Goal: Task Accomplishment & Management: Manage account settings

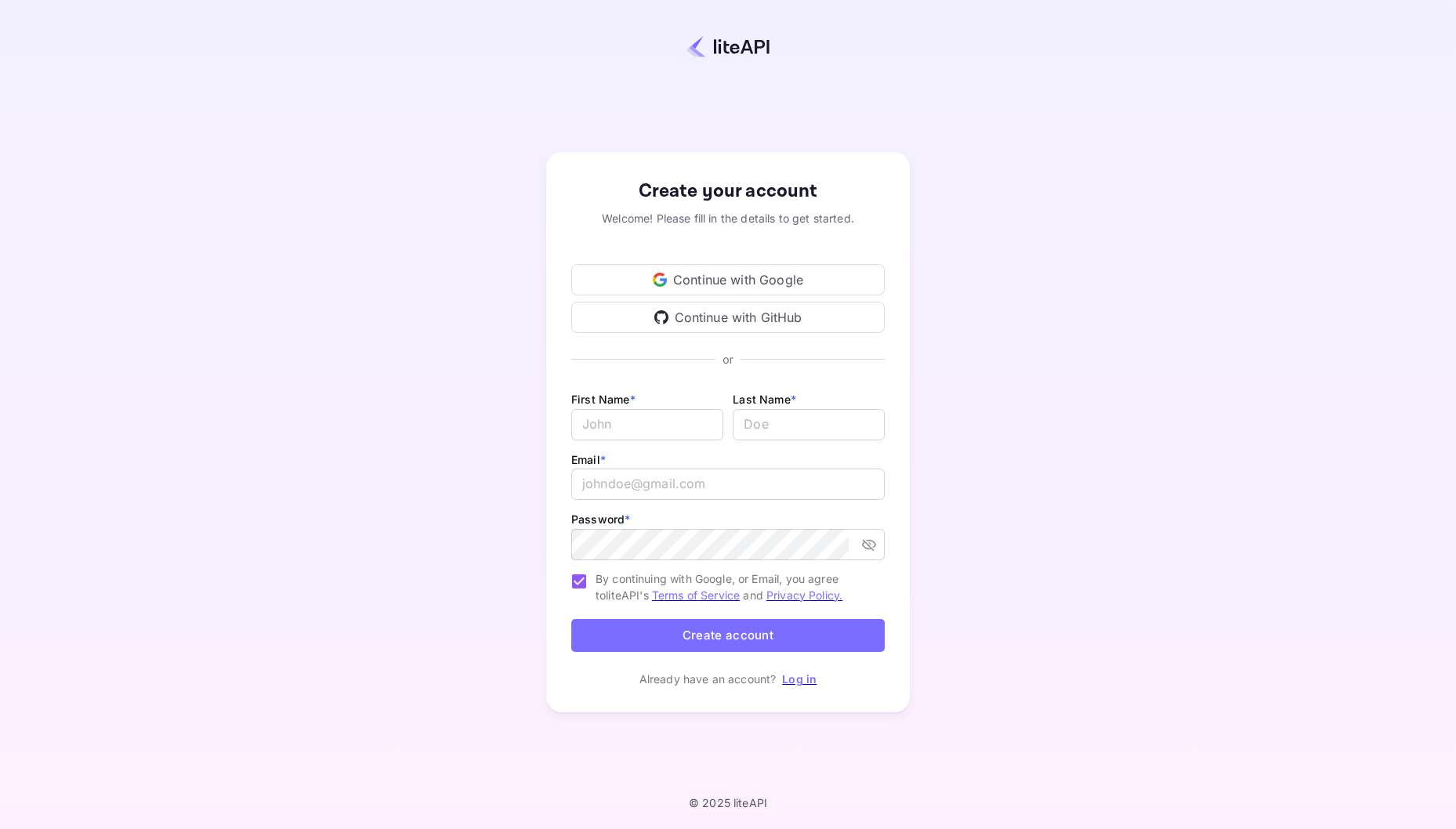
click at [726, 283] on div "Continue with Google" at bounding box center [727, 280] width 313 height 32
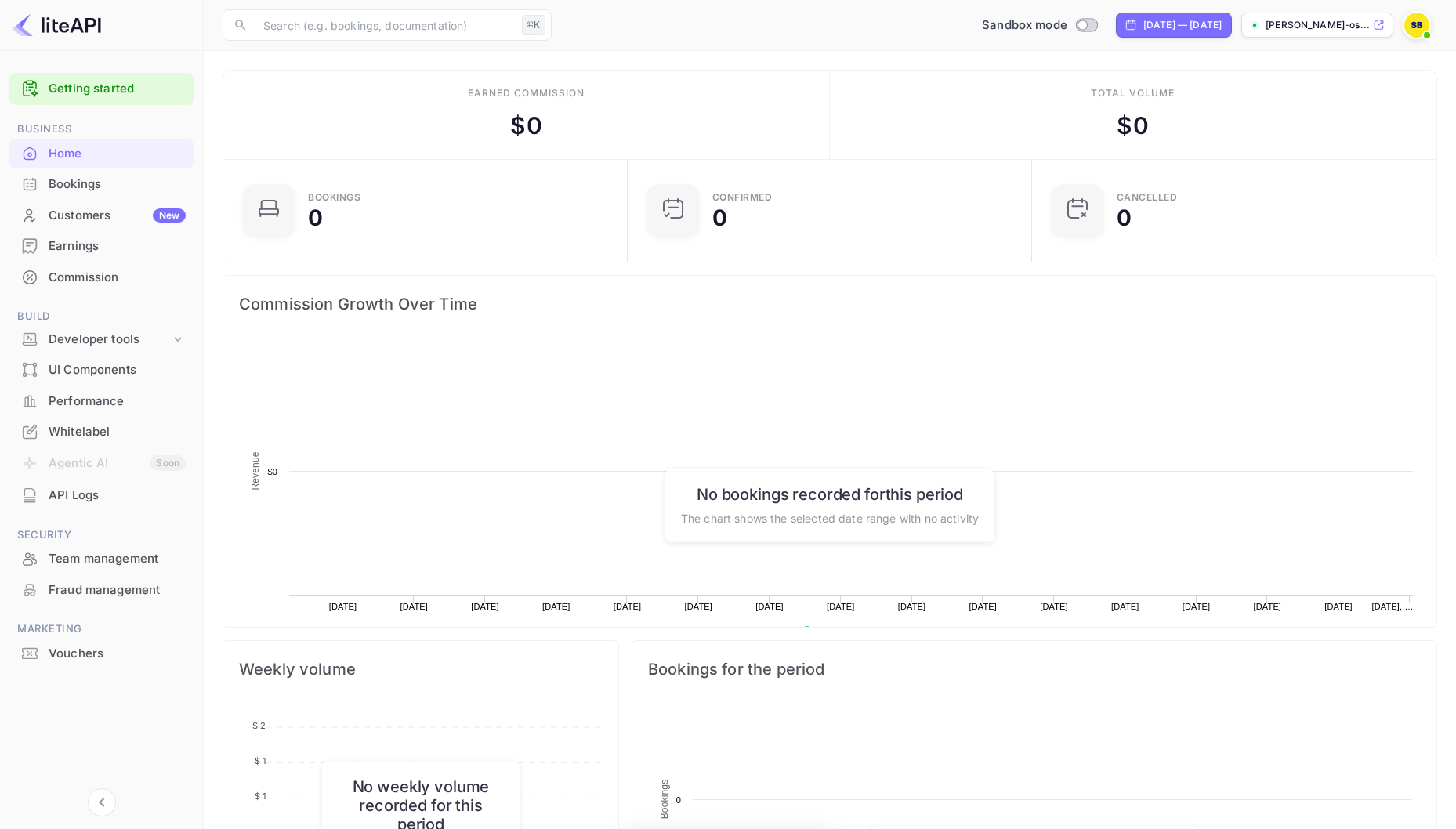
scroll to position [1, 1]
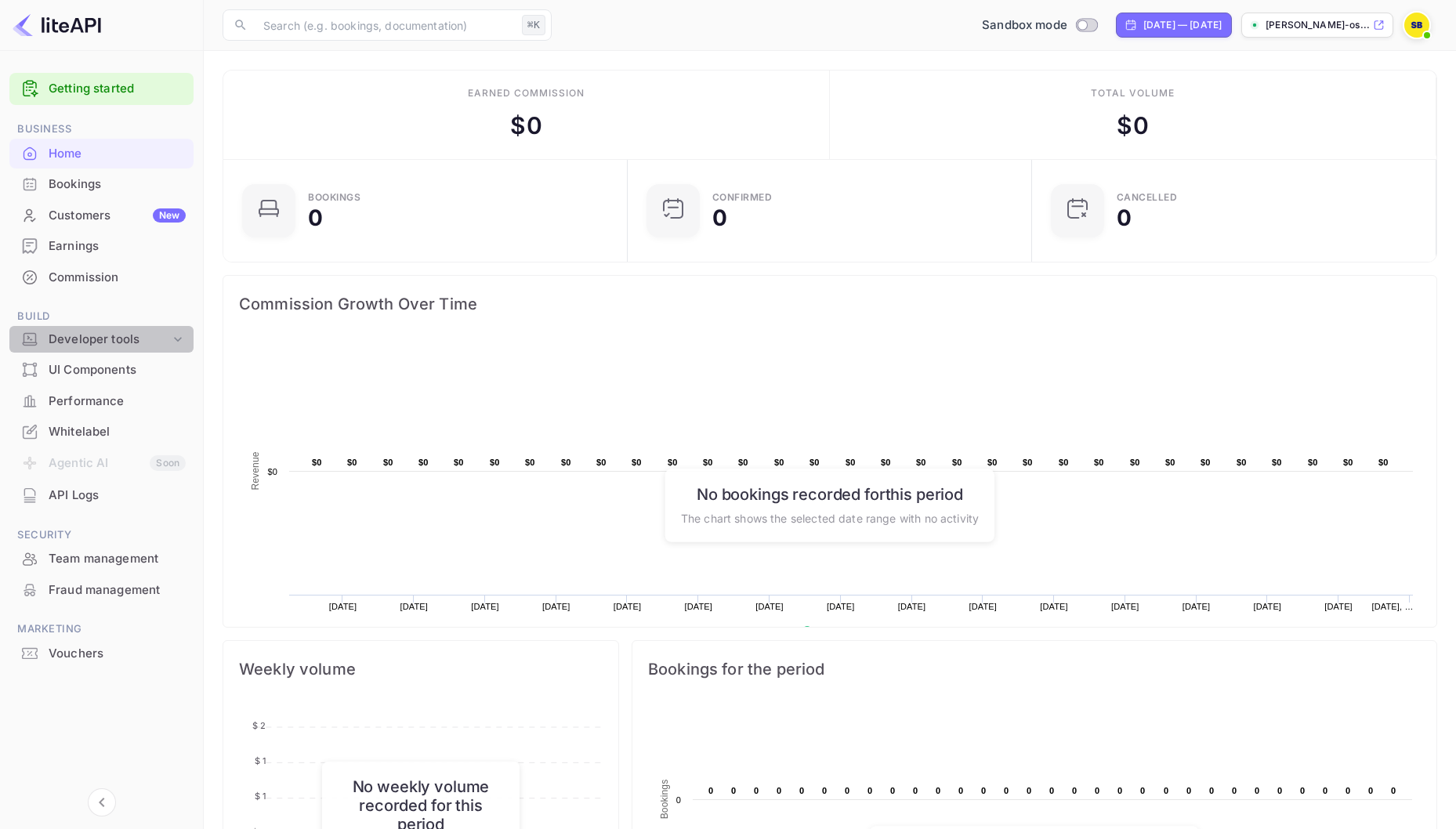
click at [182, 342] on icon at bounding box center [177, 338] width 15 height 15
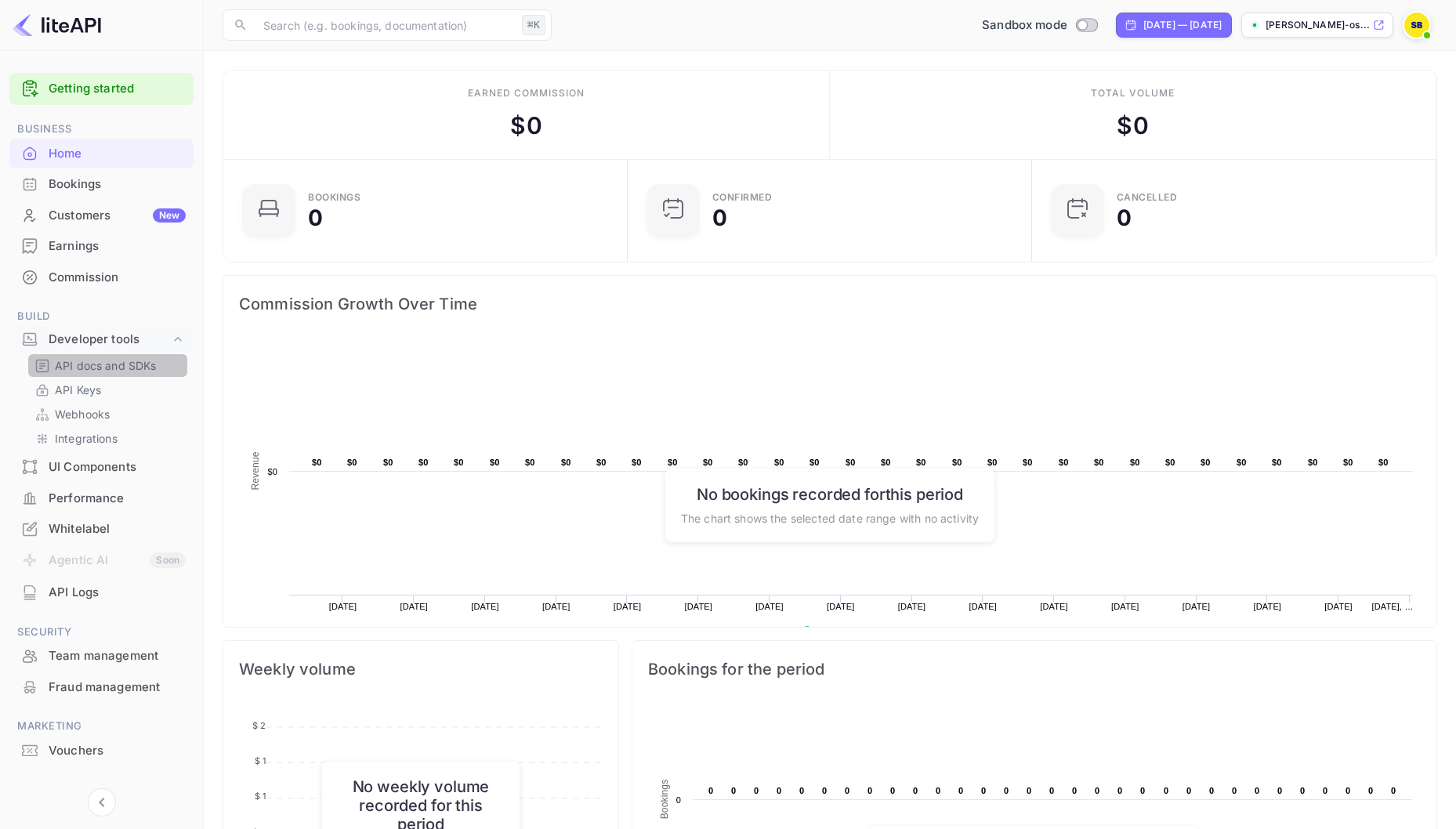
click at [147, 368] on p "API docs and SDKs" at bounding box center [106, 365] width 102 height 16
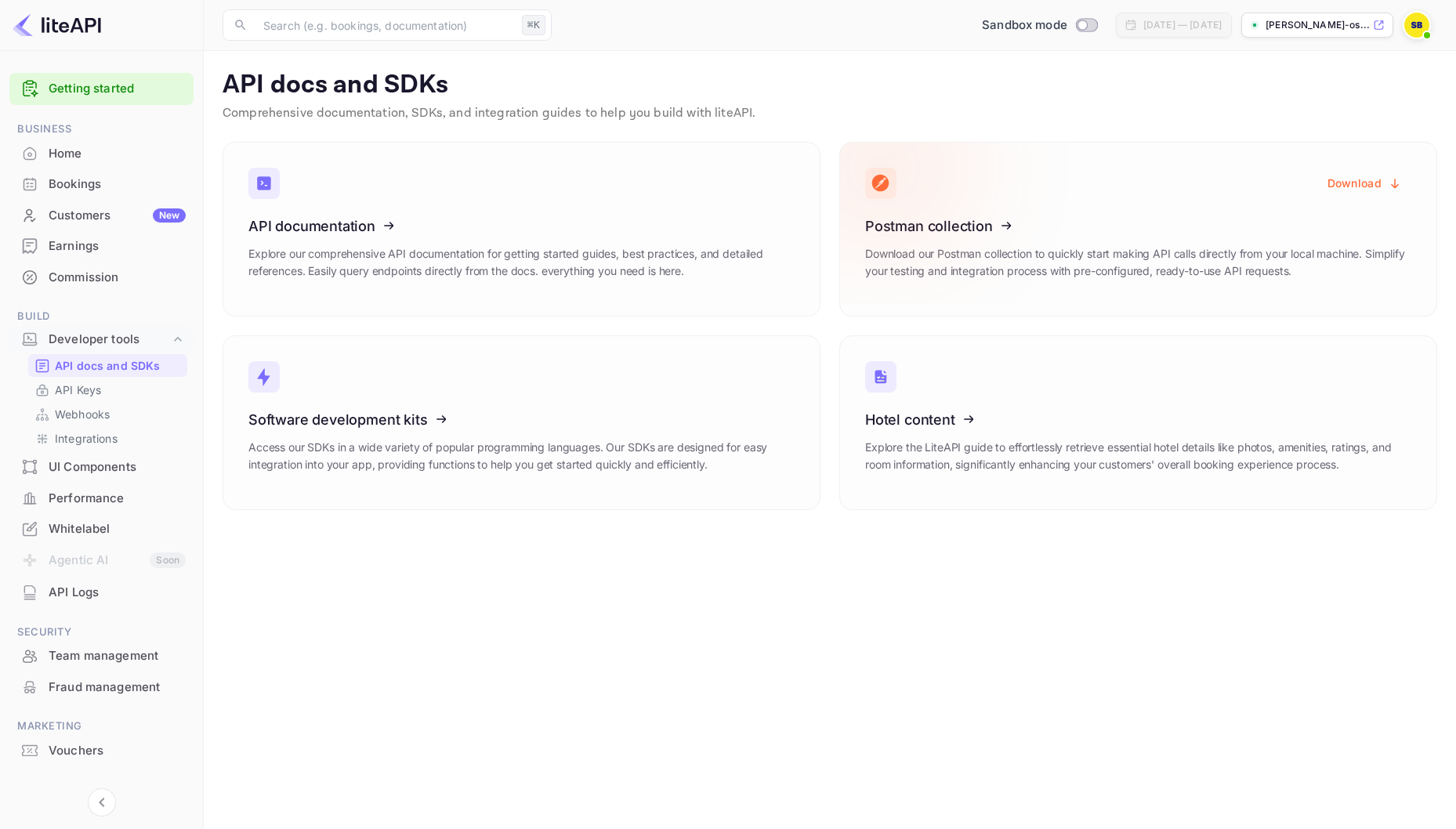
click at [914, 224] on icon at bounding box center [962, 223] width 244 height 161
click at [1367, 181] on button "Download" at bounding box center [1364, 183] width 93 height 31
click at [449, 414] on icon at bounding box center [346, 417] width 244 height 161
click at [1420, 26] on img at bounding box center [1417, 25] width 25 height 25
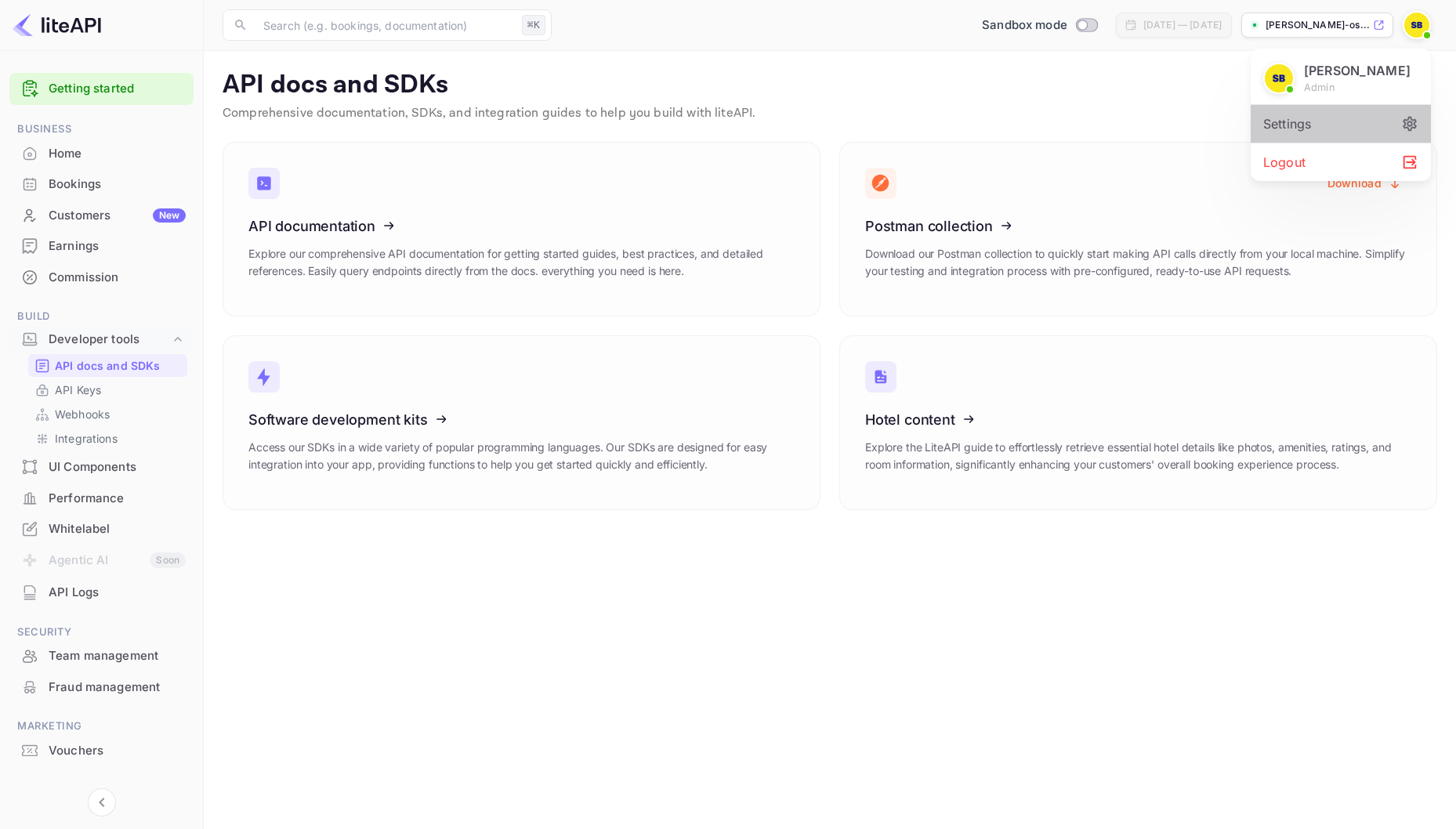
click at [1309, 143] on div "Settings" at bounding box center [1341, 124] width 180 height 38
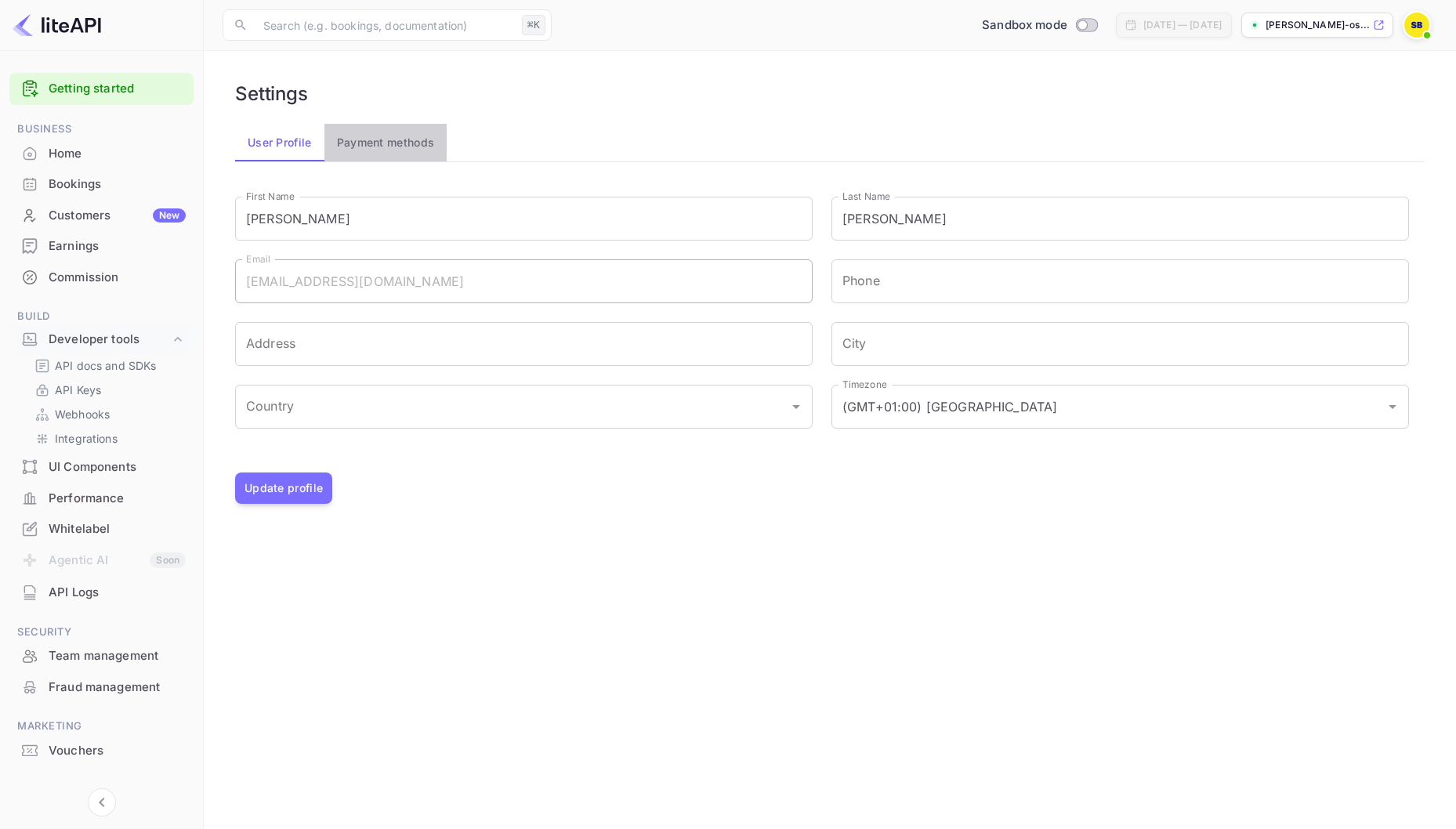
click at [400, 136] on button "Payment methods" at bounding box center [386, 143] width 123 height 38
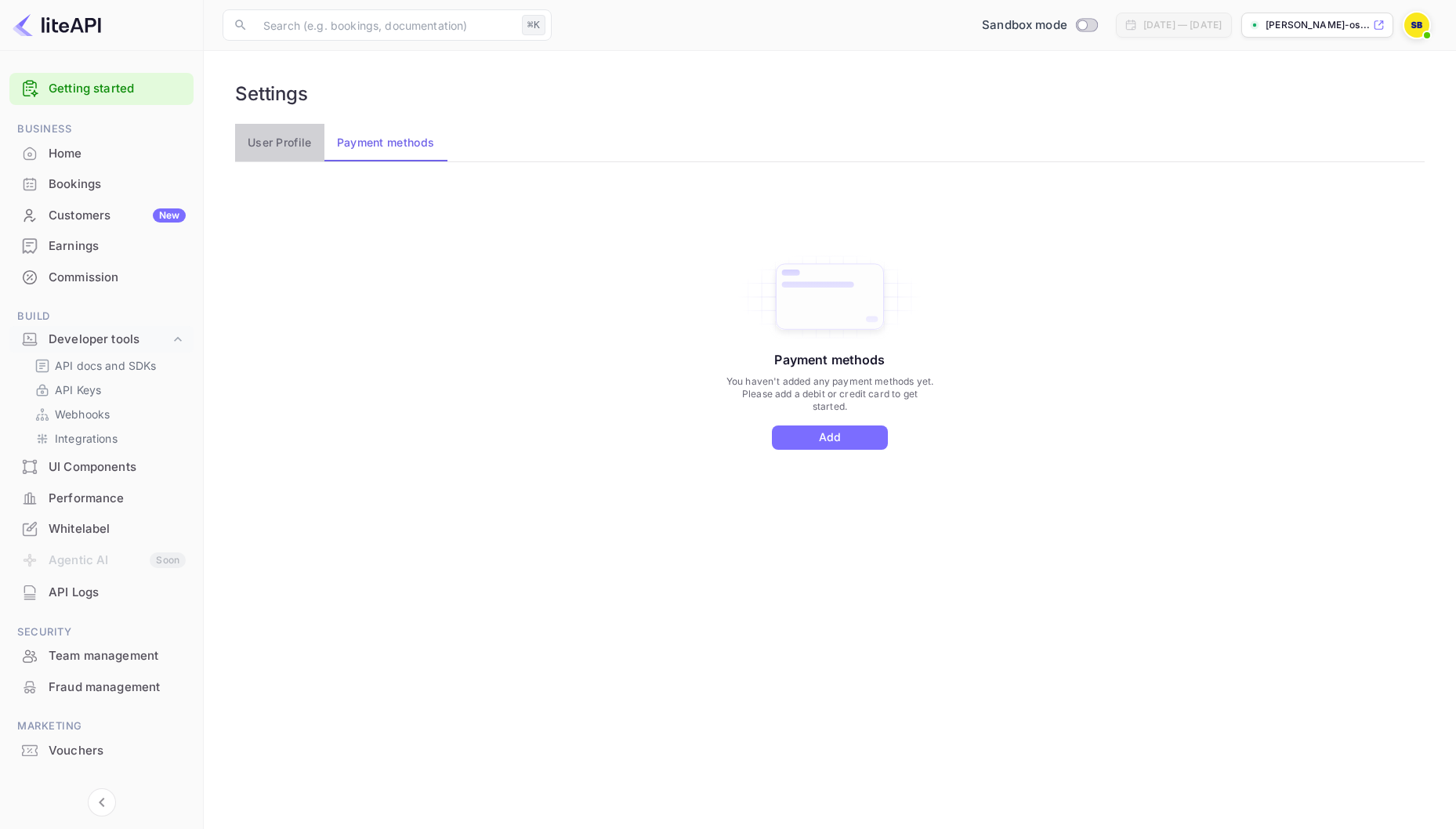
click at [283, 137] on button "User Profile" at bounding box center [280, 143] width 89 height 38
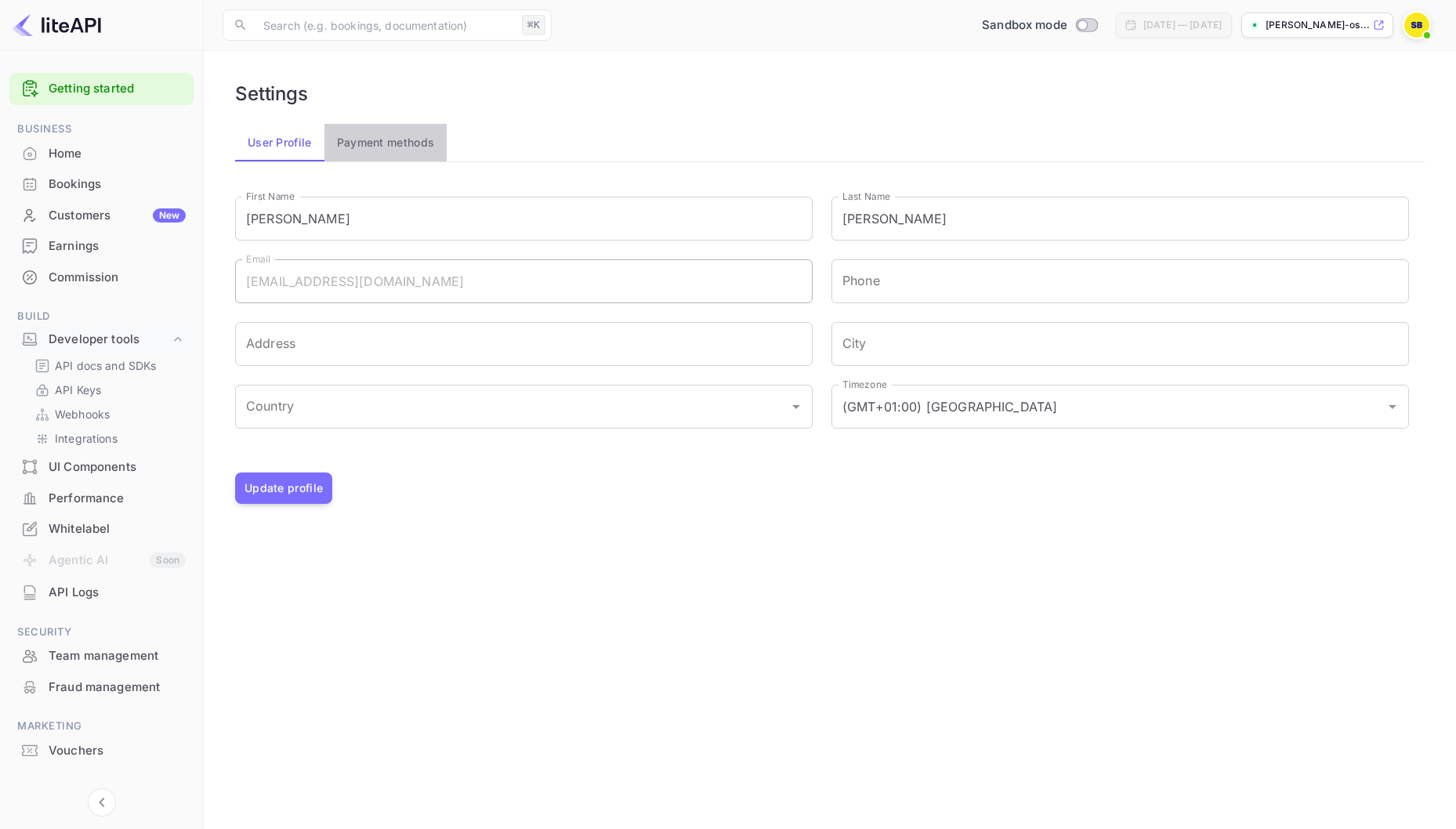
click at [362, 145] on button "Payment methods" at bounding box center [386, 143] width 123 height 38
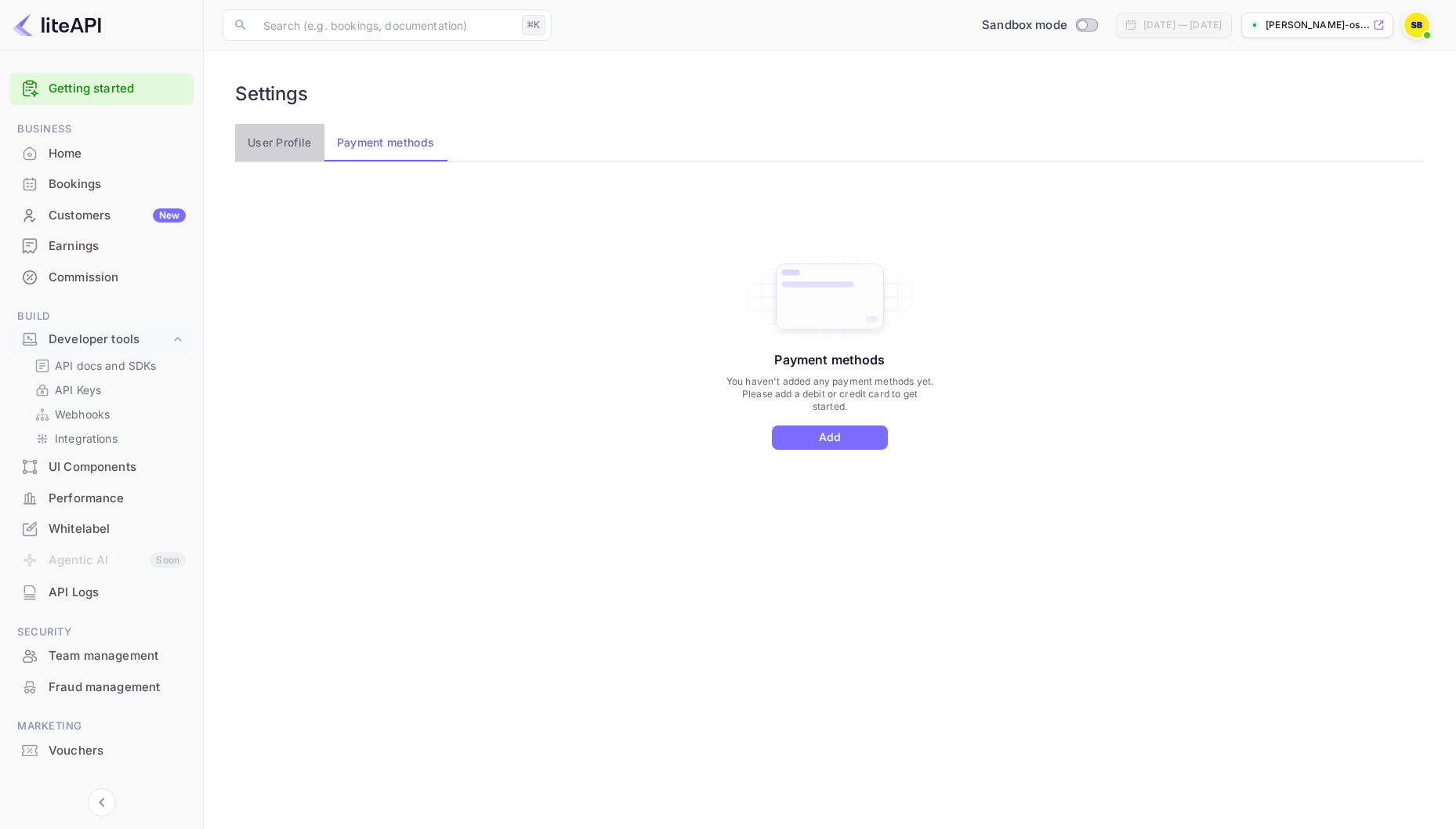
click at [292, 142] on button "User Profile" at bounding box center [280, 143] width 89 height 38
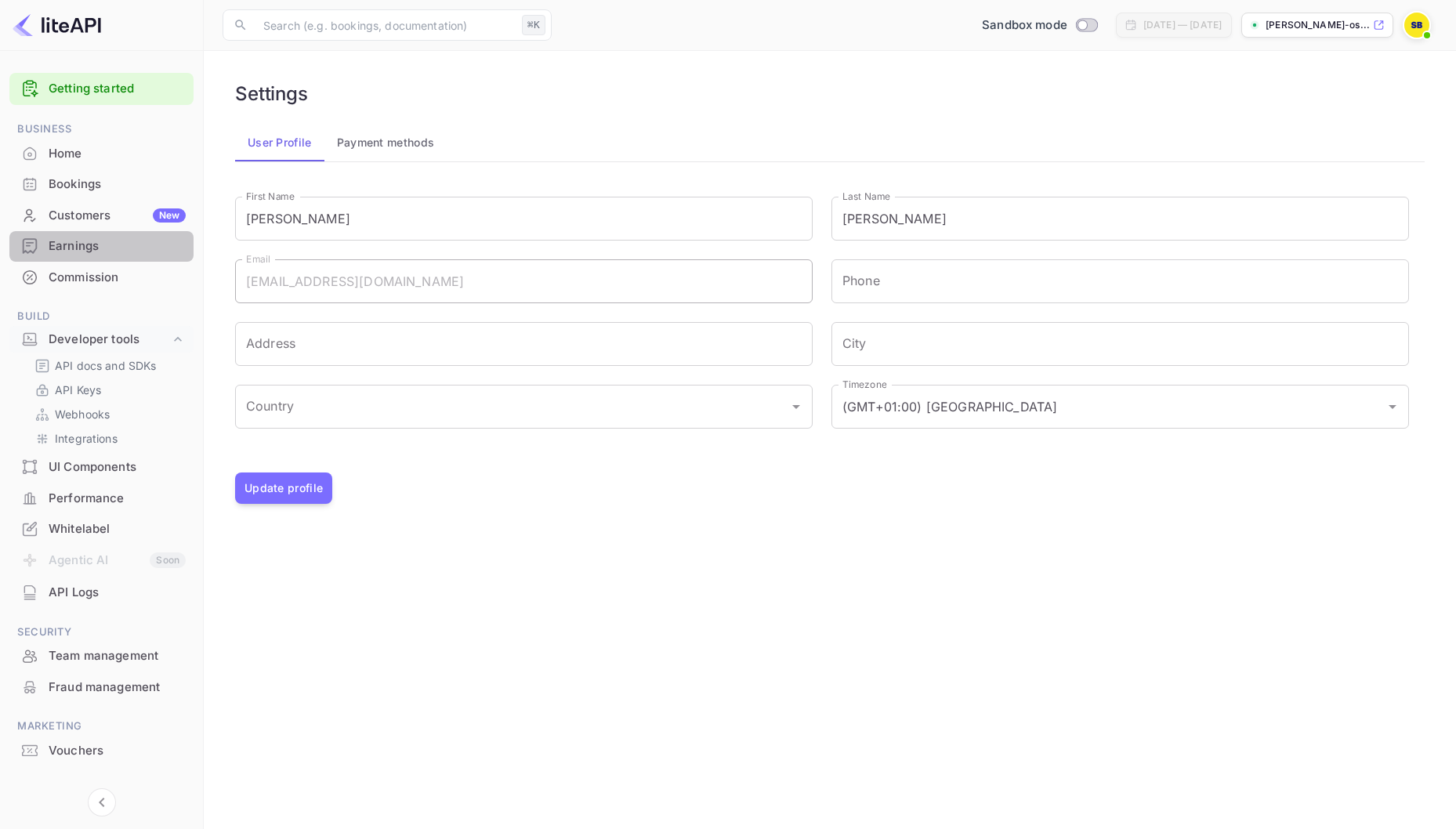
click at [93, 251] on div "Earnings" at bounding box center [117, 246] width 137 height 18
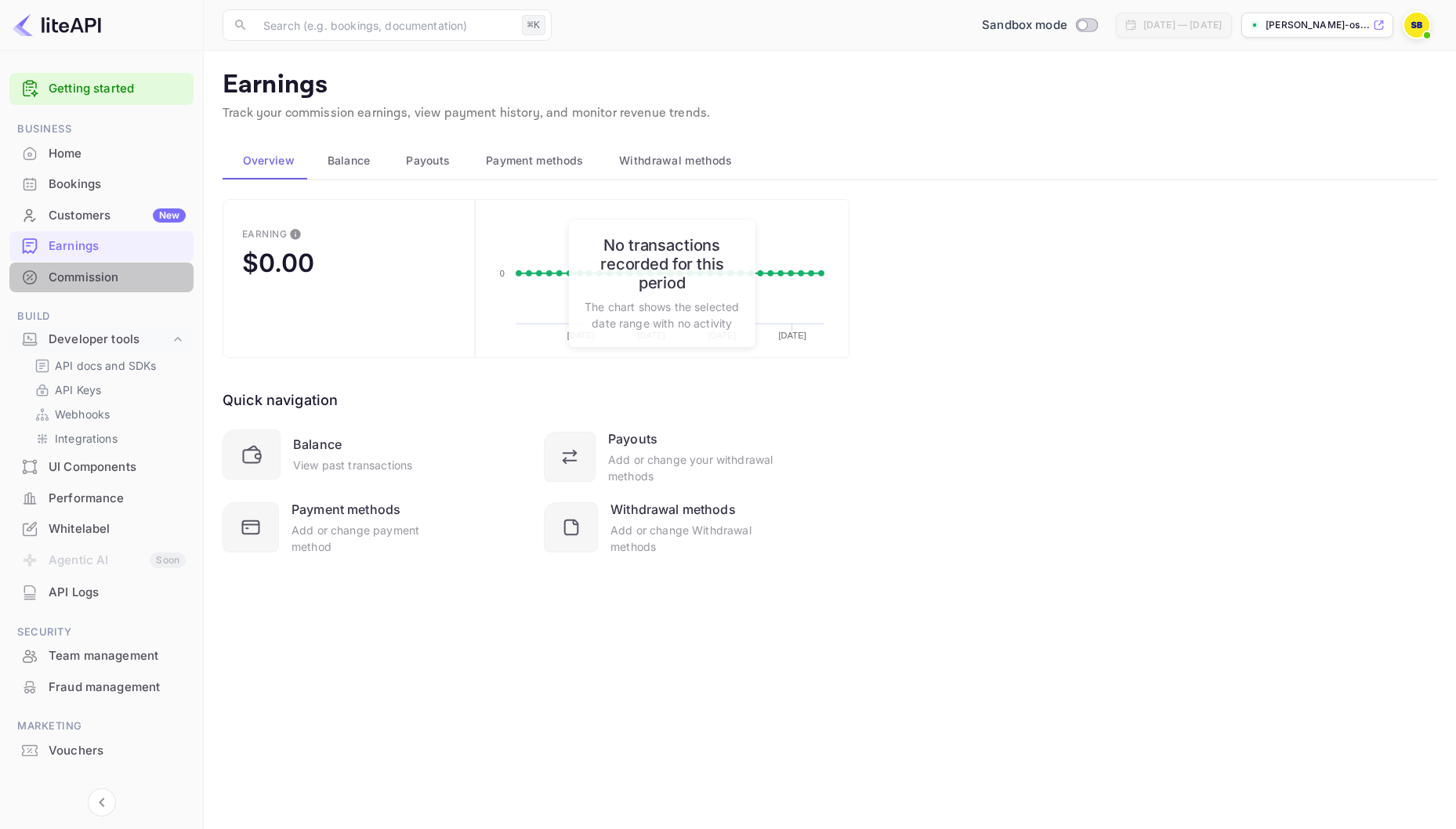
click at [92, 272] on div "Commission" at bounding box center [117, 278] width 137 height 18
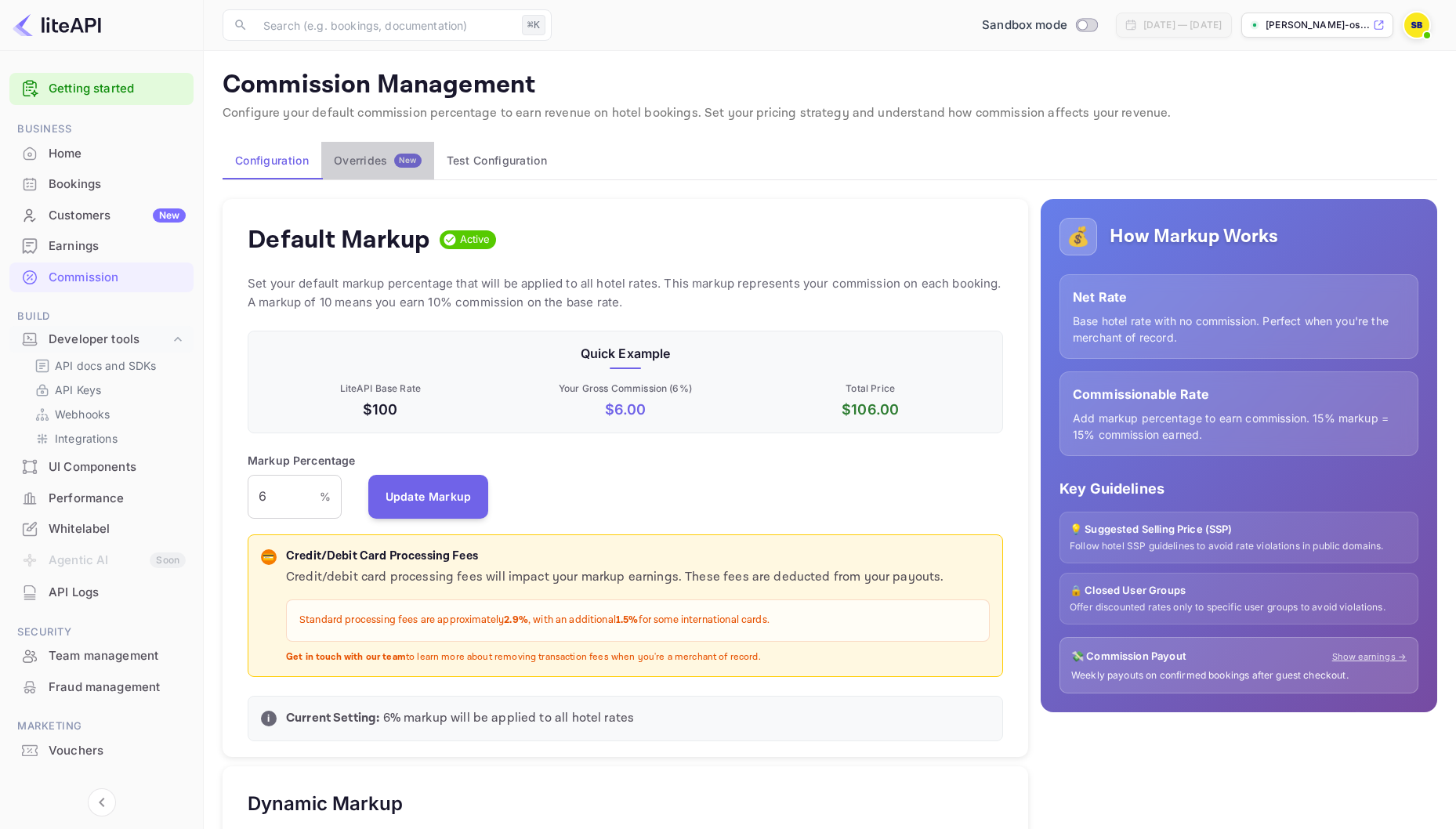
click at [366, 159] on div "Overrides New" at bounding box center [377, 161] width 88 height 14
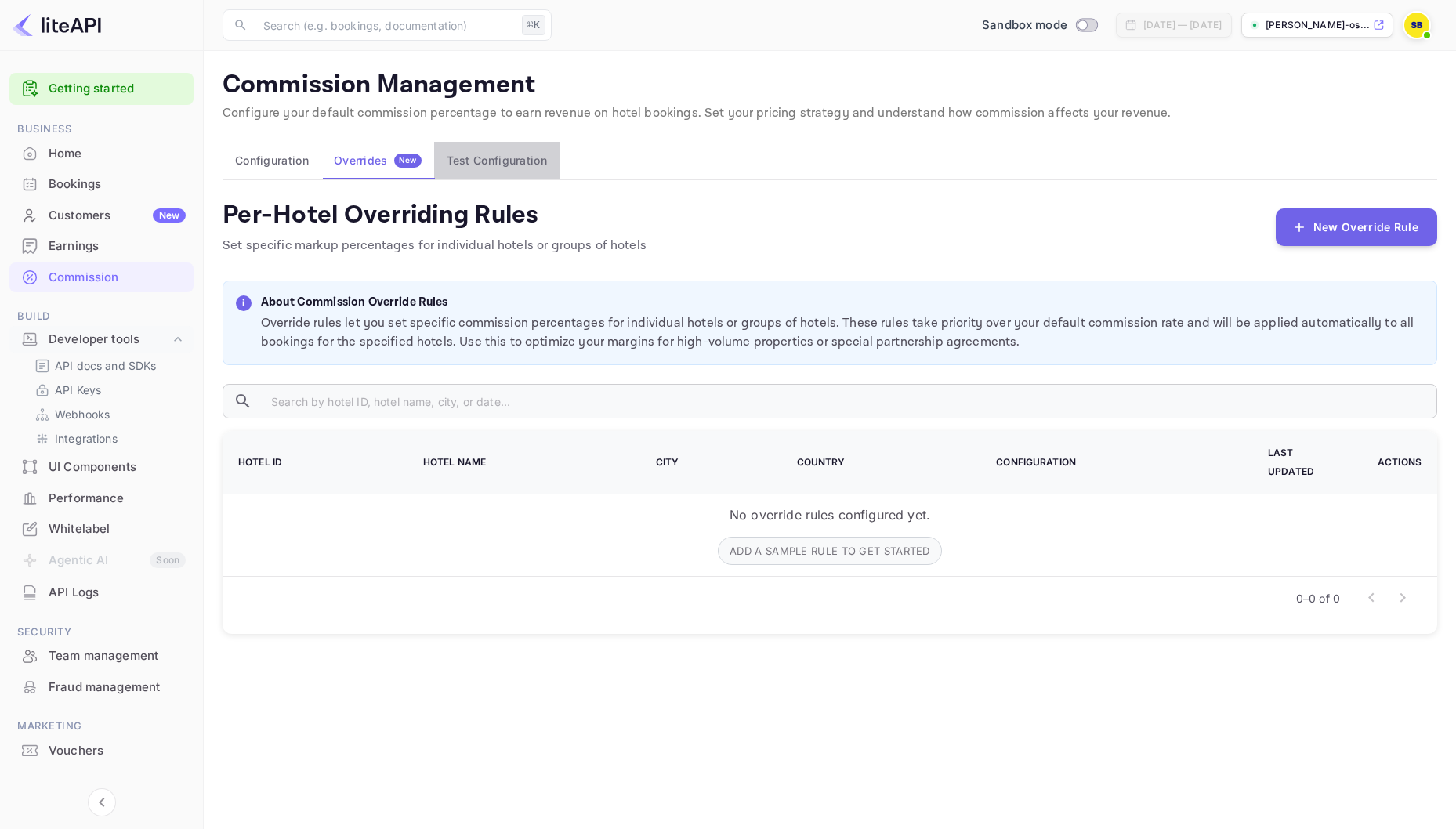
click at [458, 162] on button "Test Configuration" at bounding box center [496, 161] width 125 height 38
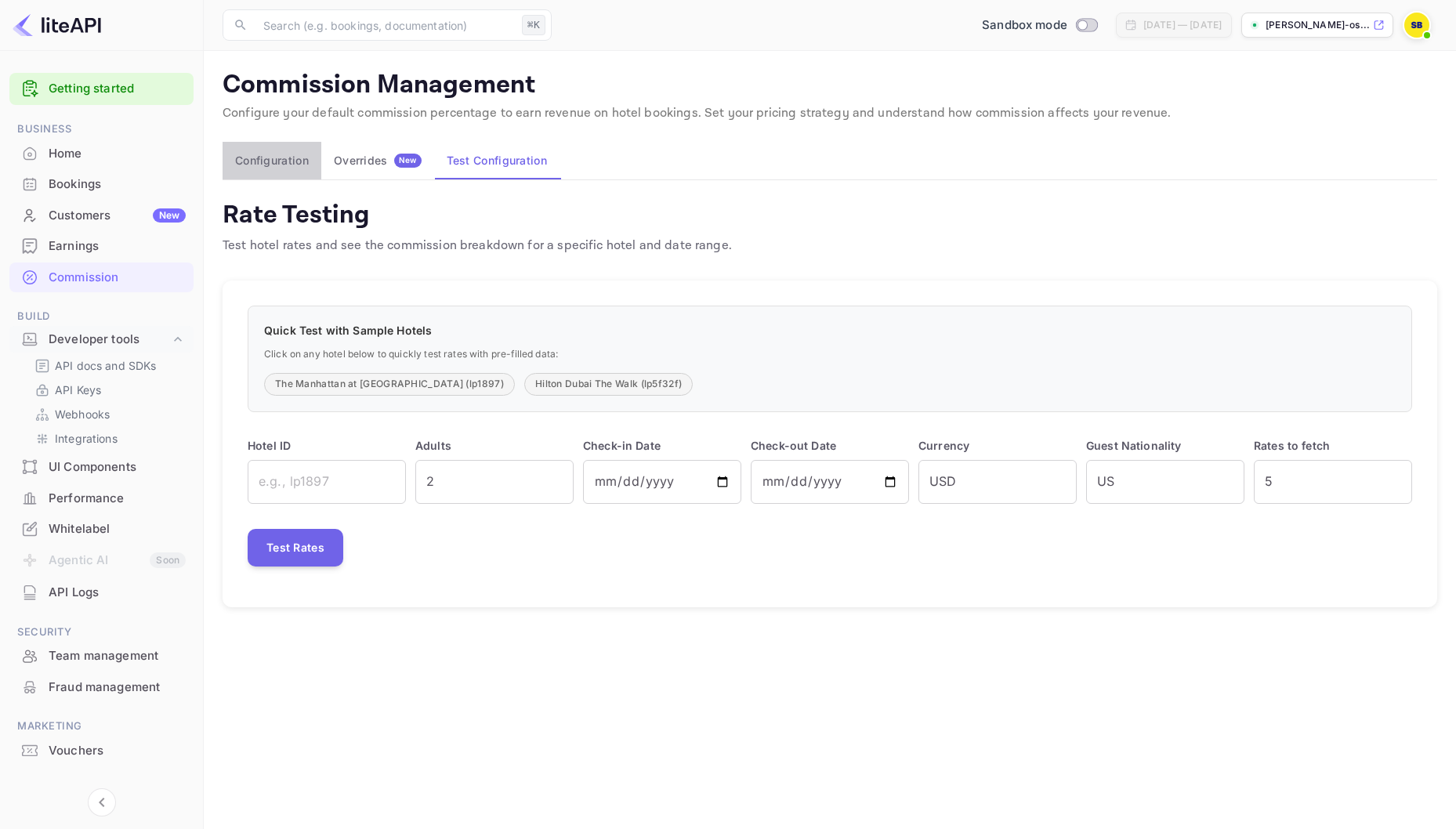
click at [292, 150] on button "Configuration" at bounding box center [272, 161] width 98 height 38
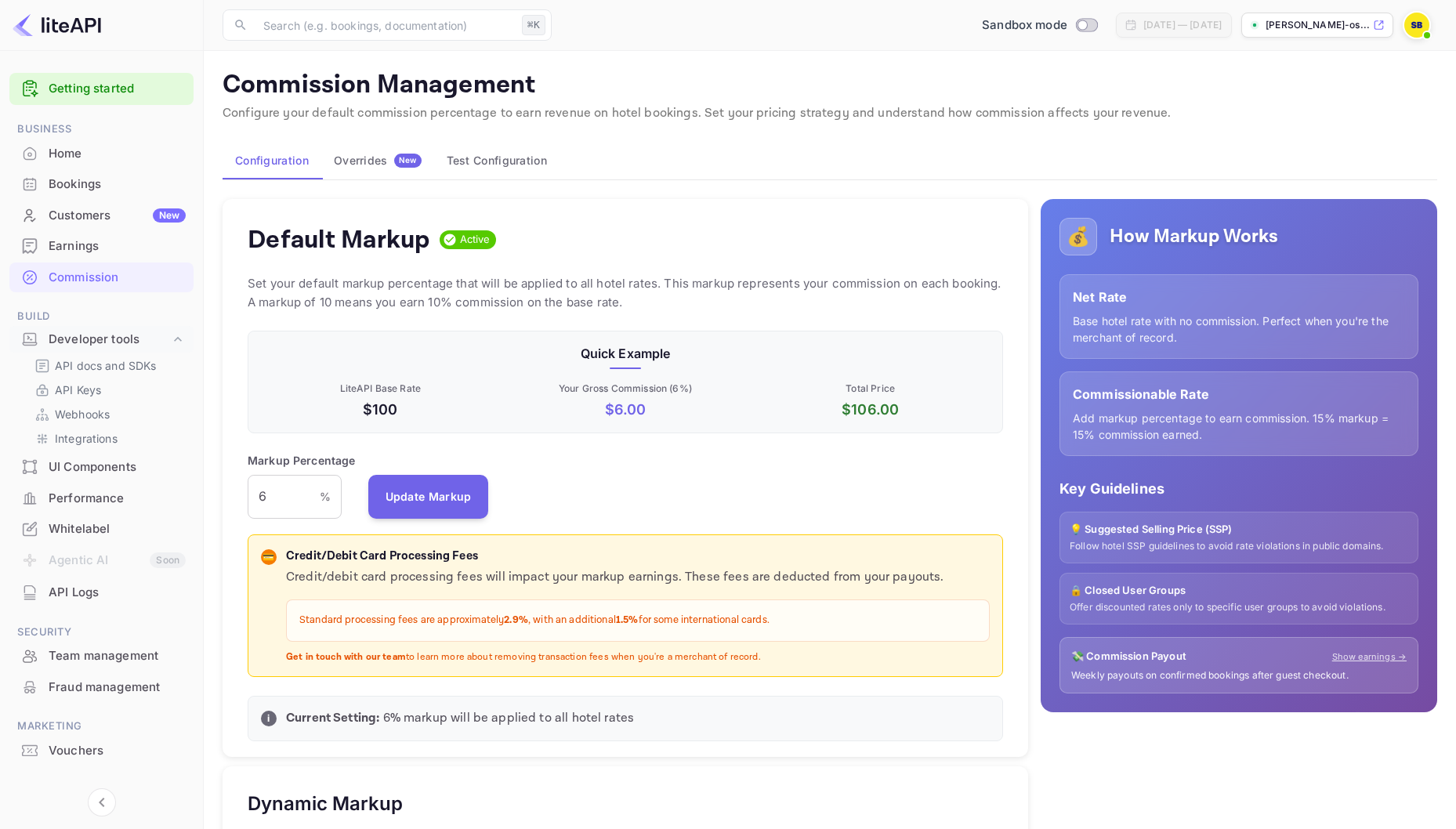
scroll to position [278, 755]
click at [70, 149] on div "Home" at bounding box center [117, 154] width 137 height 18
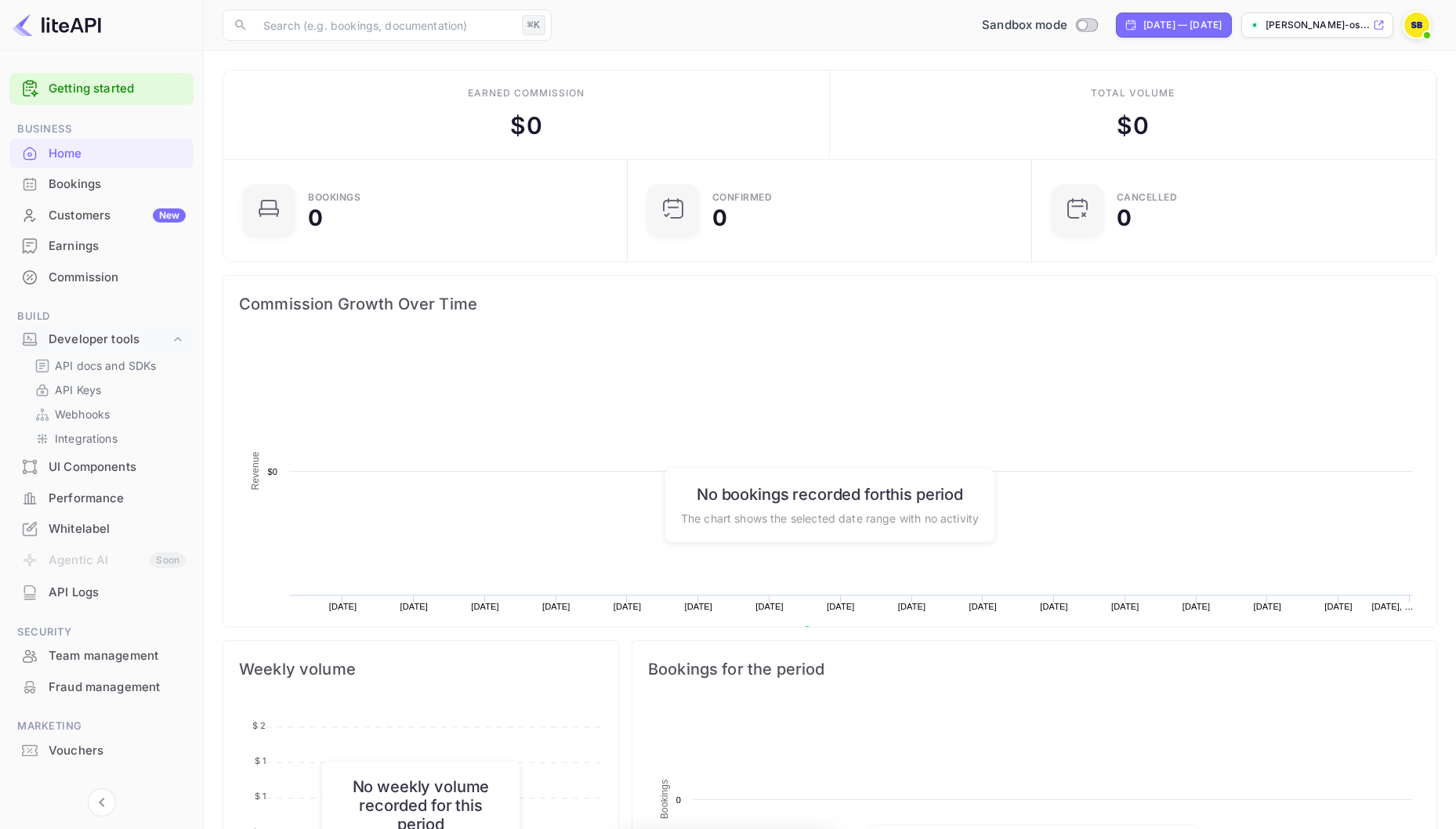
scroll to position [254, 395]
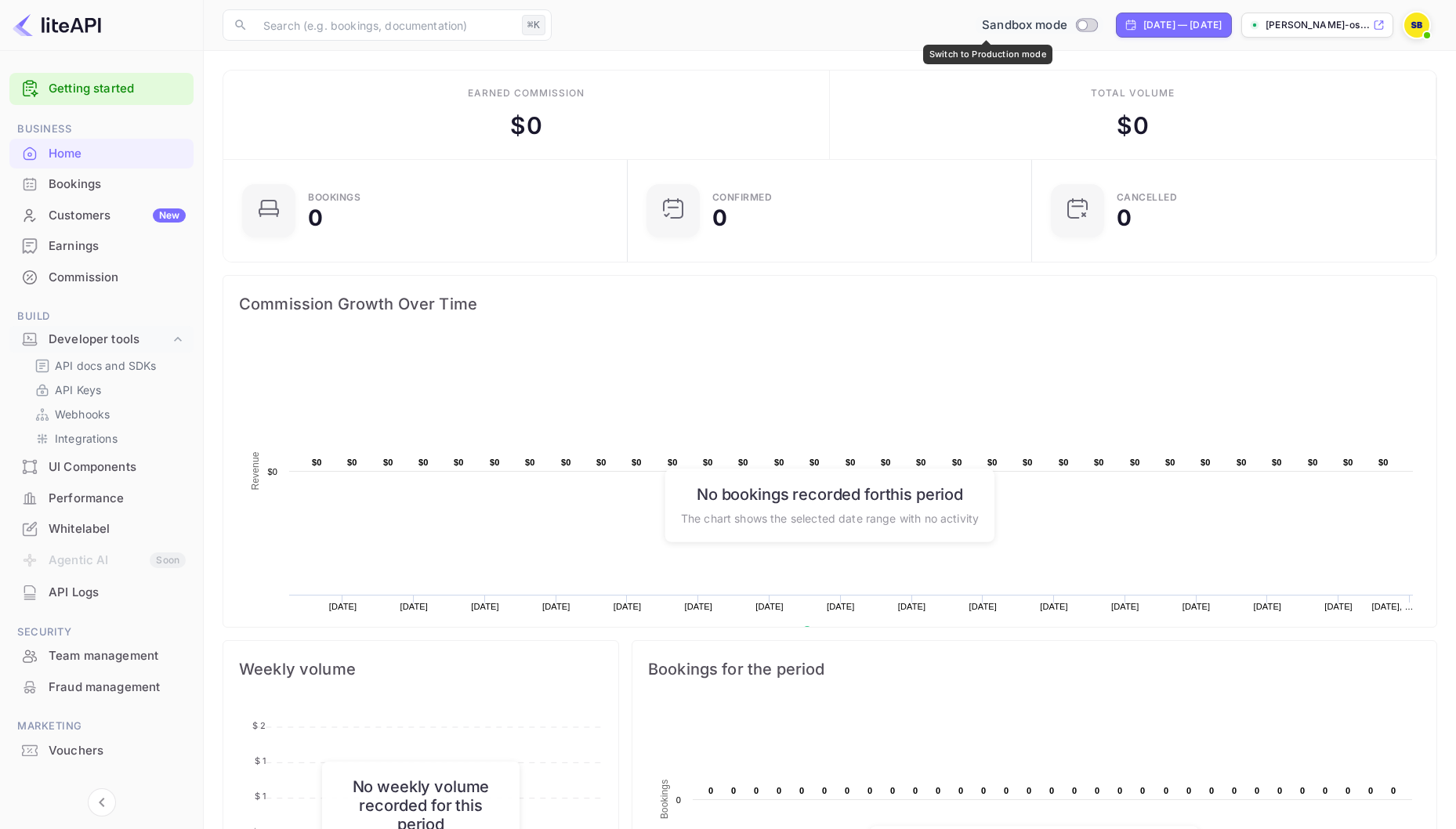
click at [1067, 24] on input "Switch to Production mode" at bounding box center [1083, 24] width 32 height 10
checkbox input "false"
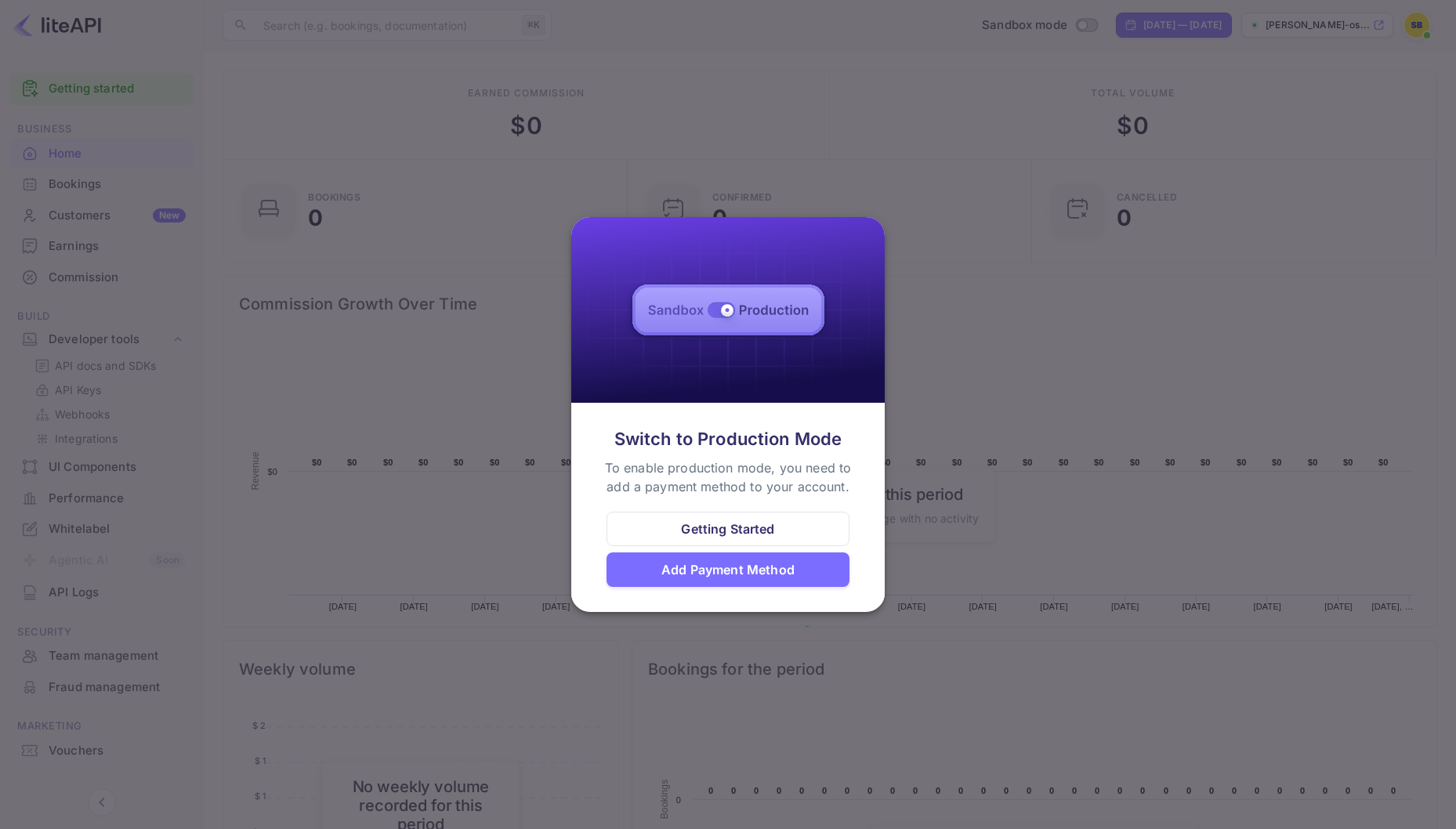
click at [764, 528] on div "Getting Started" at bounding box center [727, 529] width 93 height 19
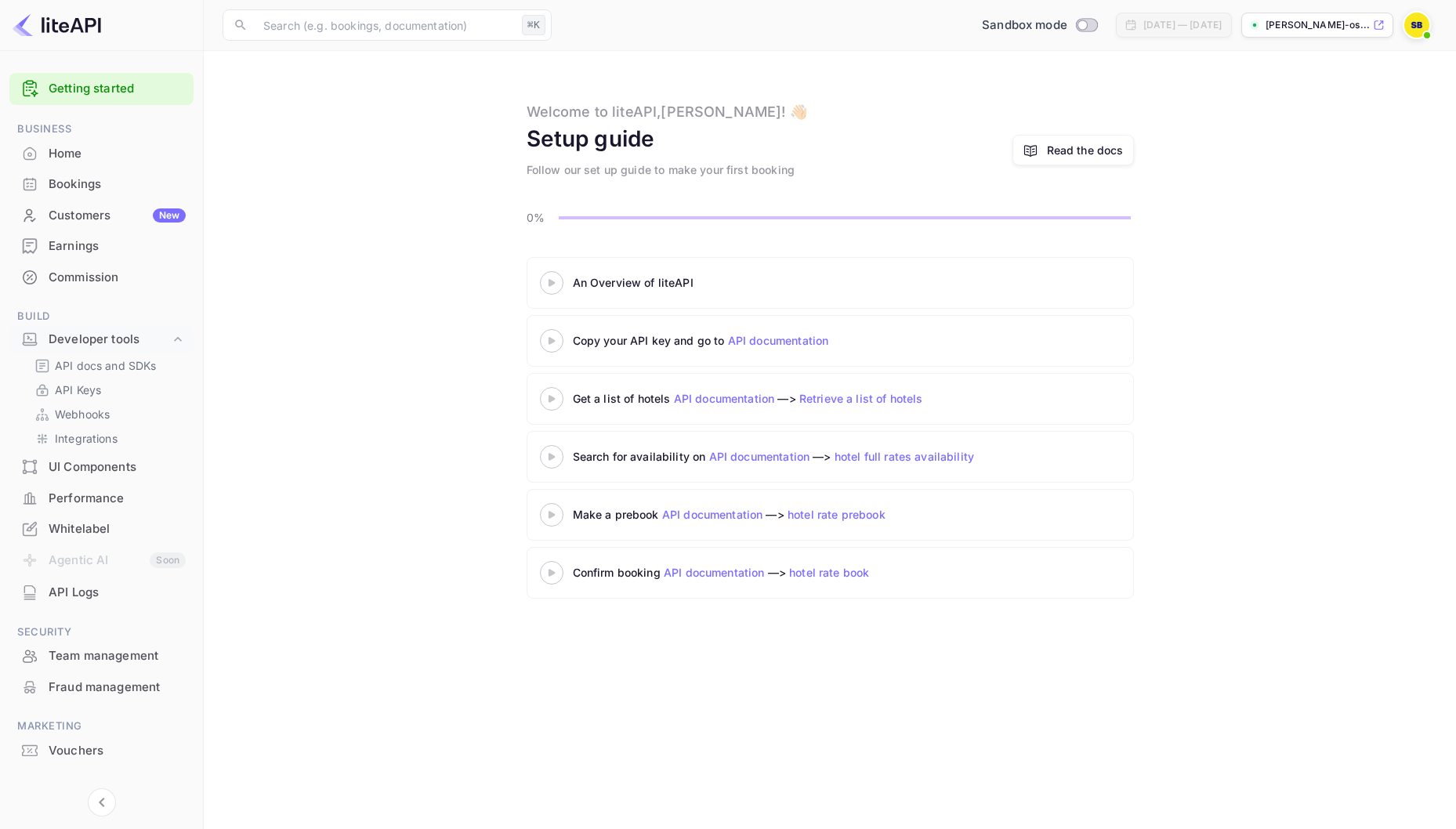
click at [556, 287] on div at bounding box center [551, 282] width 55 height 20
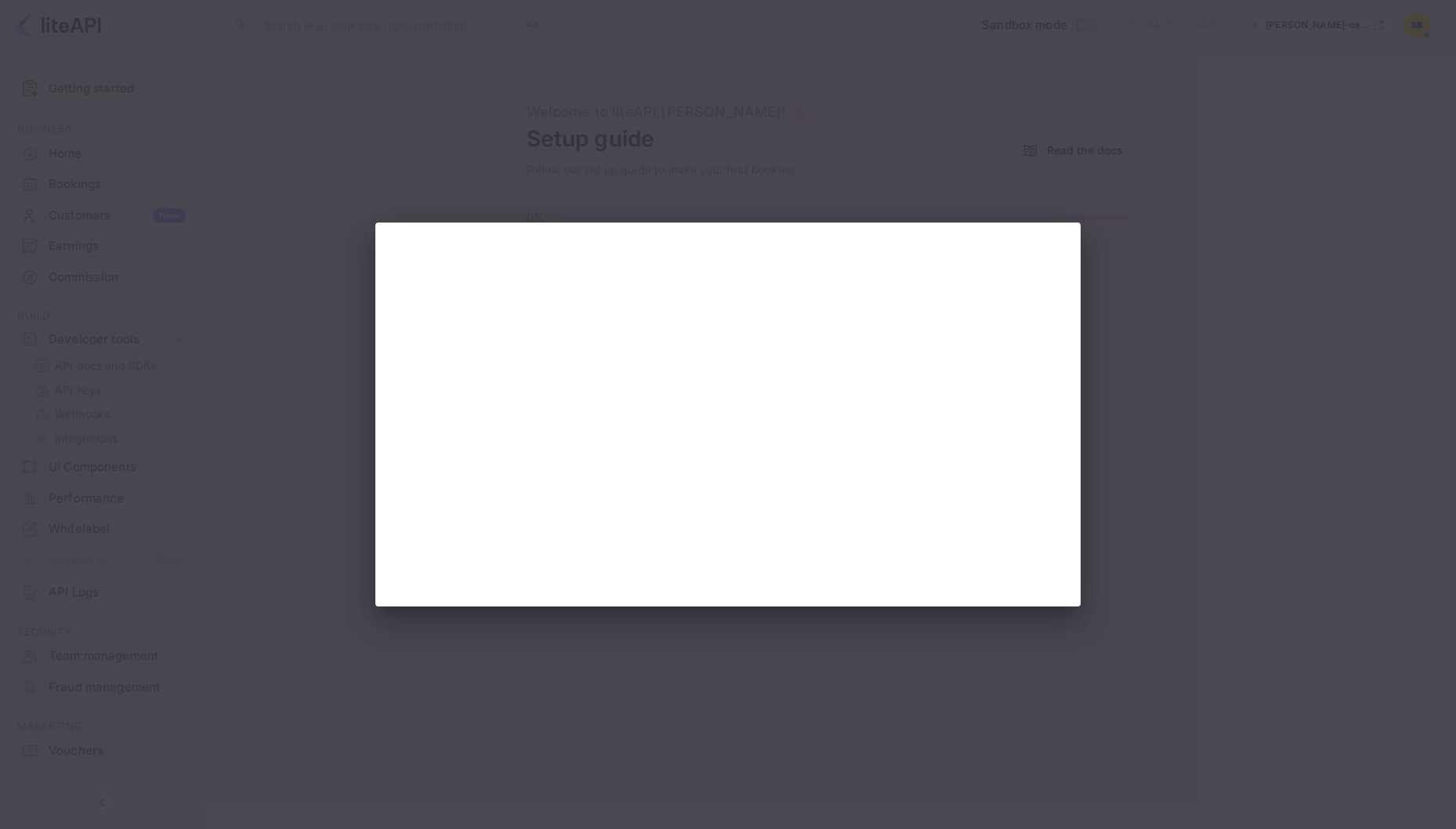
click at [664, 164] on div at bounding box center [728, 414] width 1456 height 829
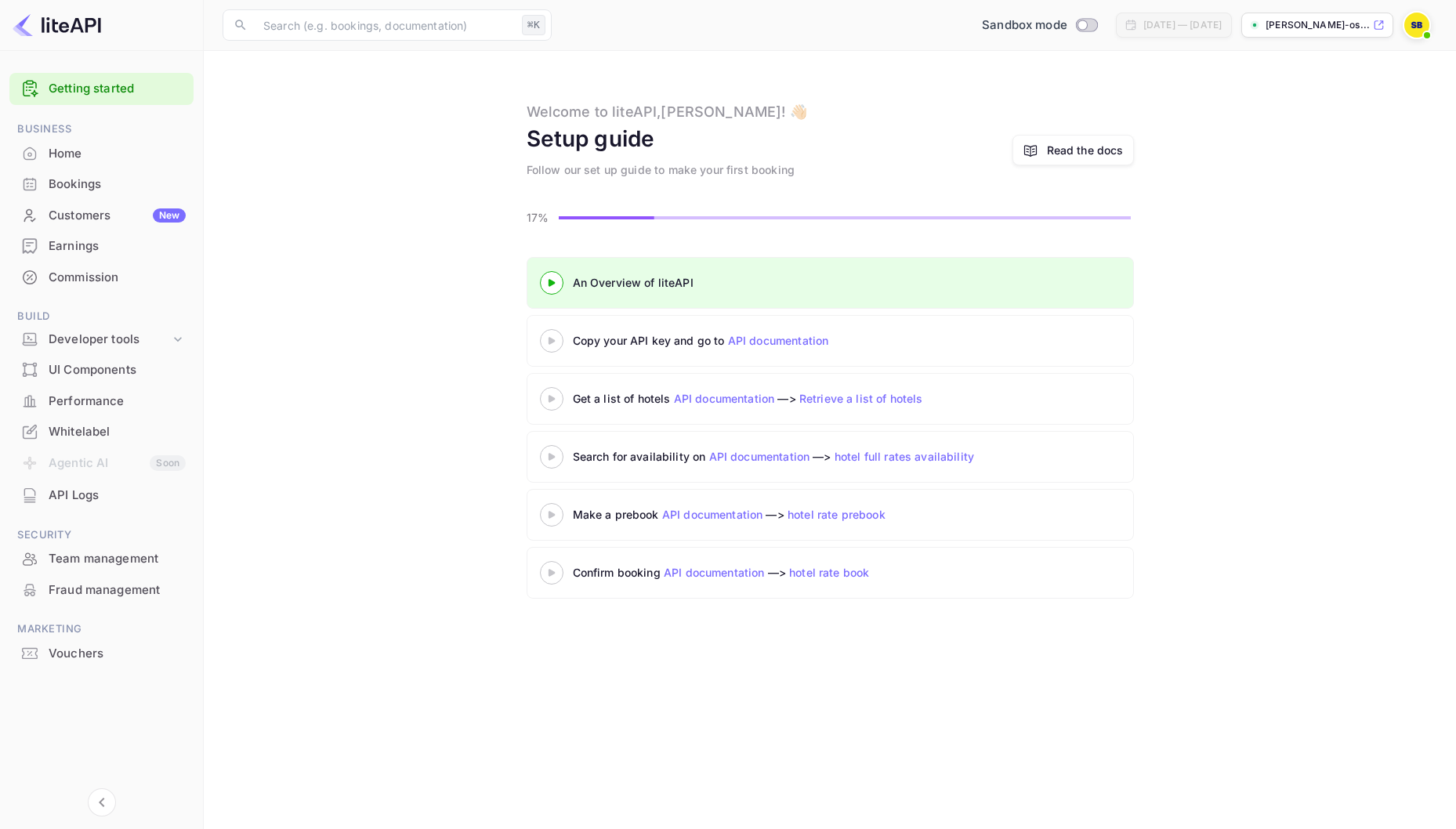
click at [547, 342] on icon at bounding box center [551, 341] width 55 height 8
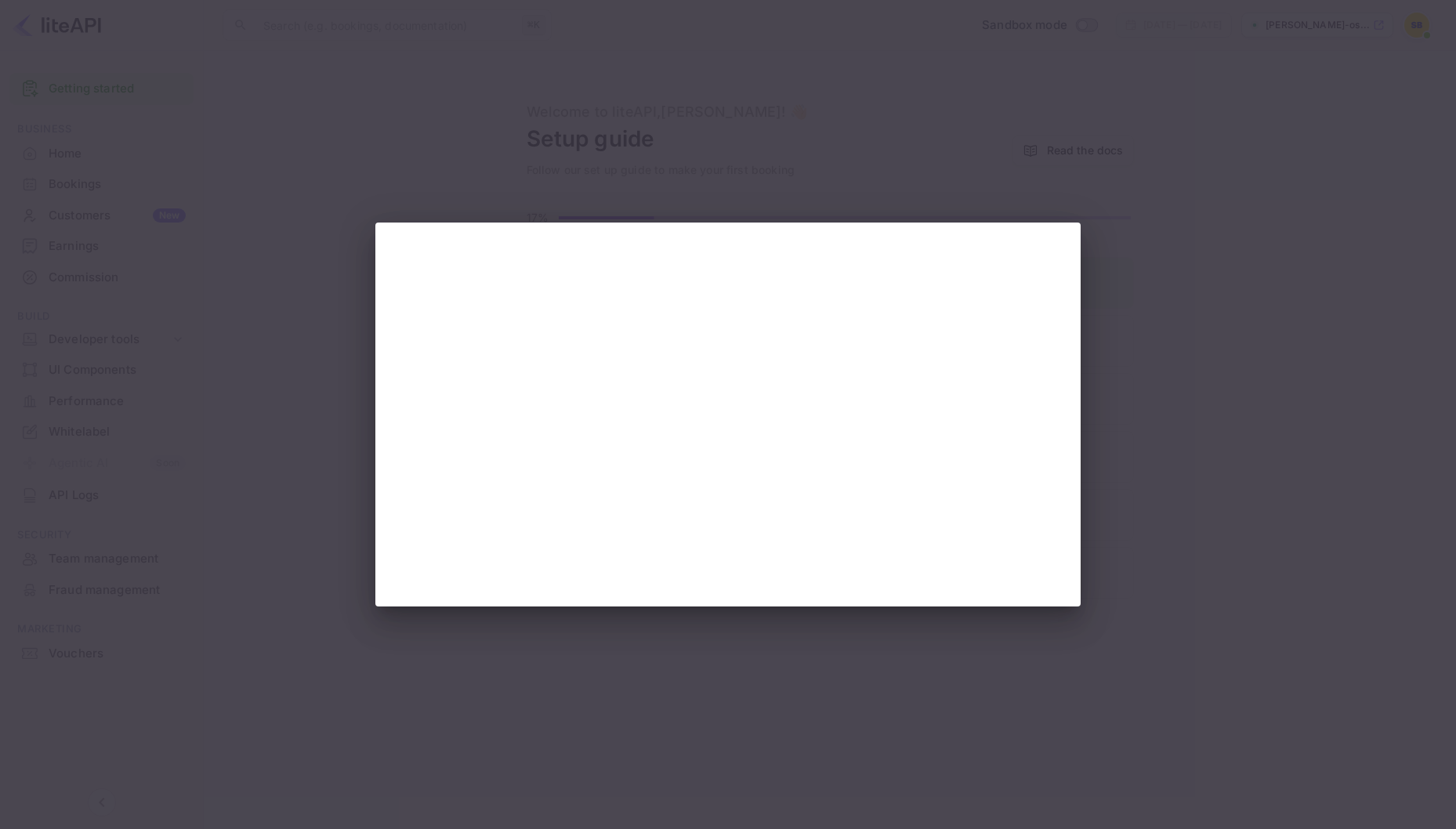
click at [1000, 178] on div at bounding box center [728, 414] width 1456 height 829
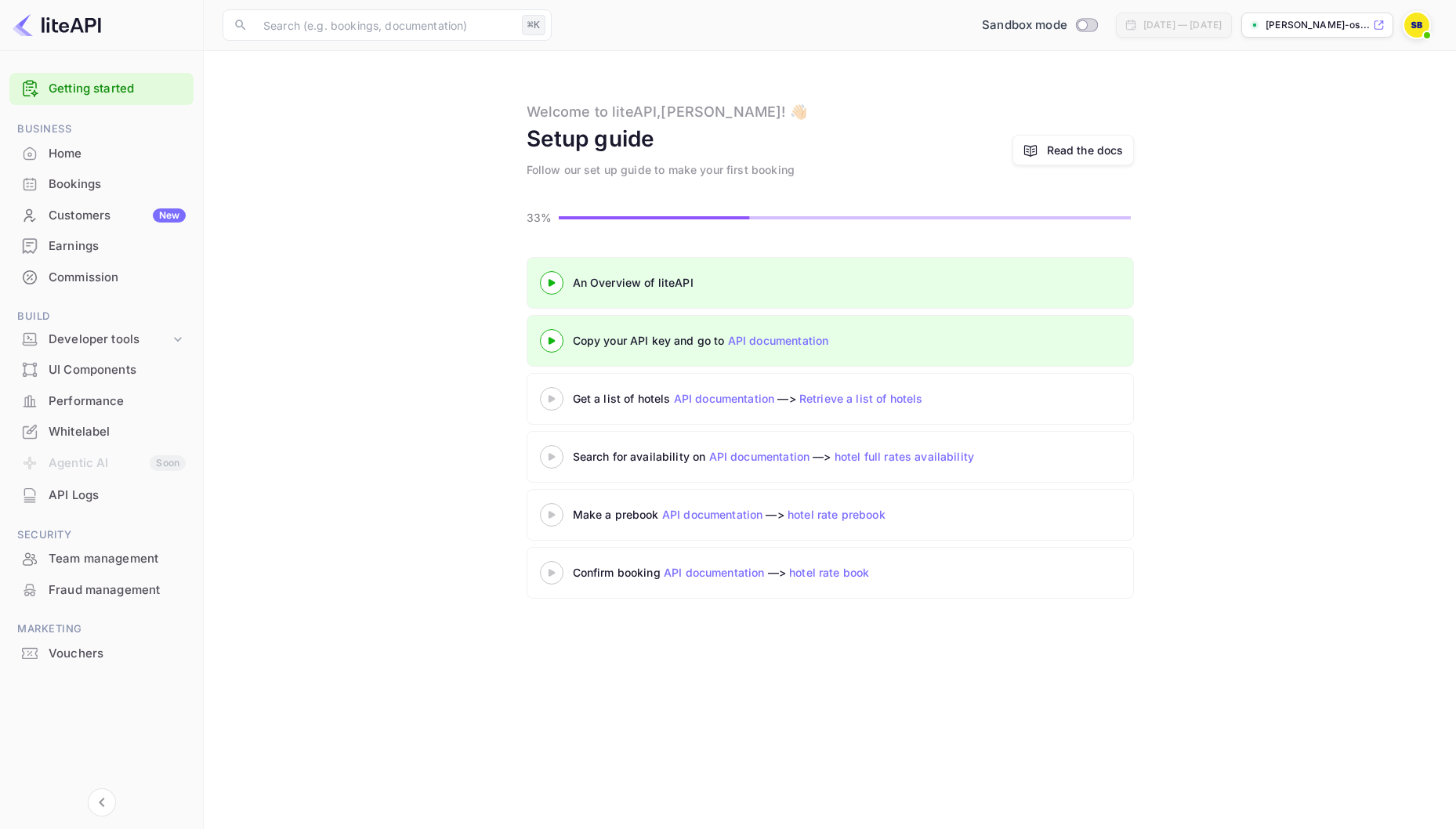
click at [57, 25] on img at bounding box center [57, 25] width 88 height 25
click at [105, 336] on div "Developer tools" at bounding box center [109, 340] width 122 height 18
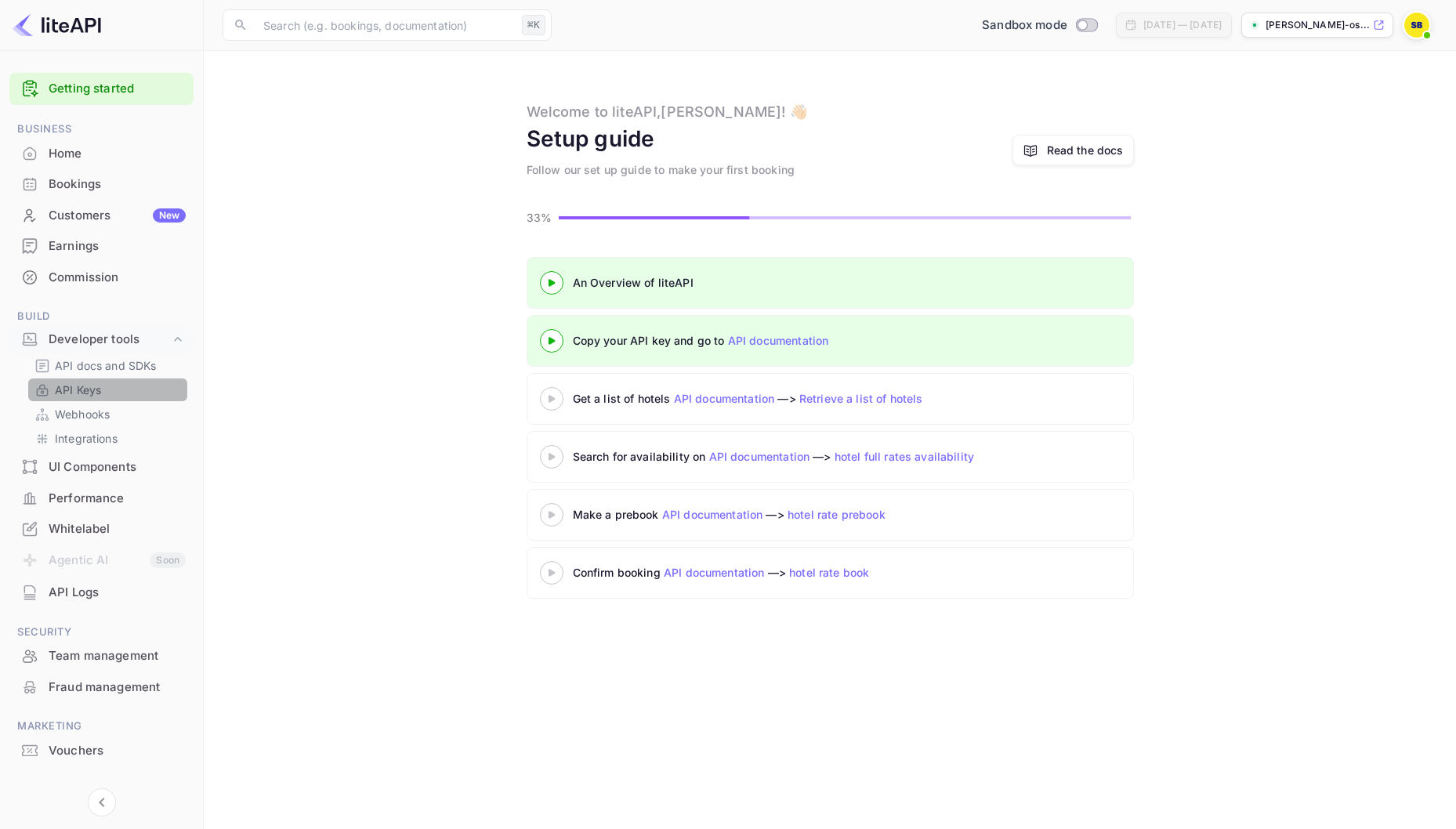
click at [89, 386] on p "API Keys" at bounding box center [78, 390] width 46 height 16
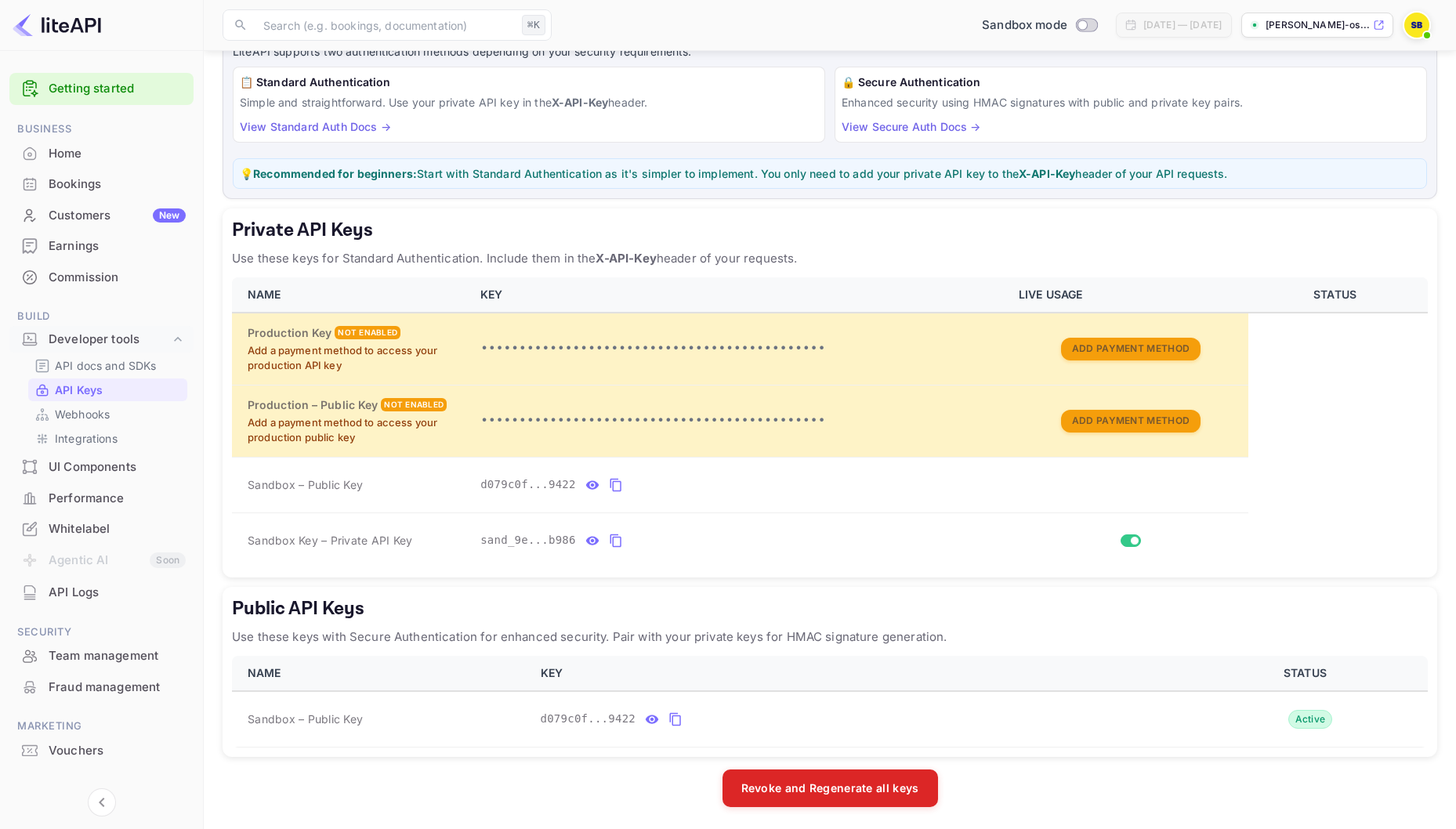
scroll to position [112, 0]
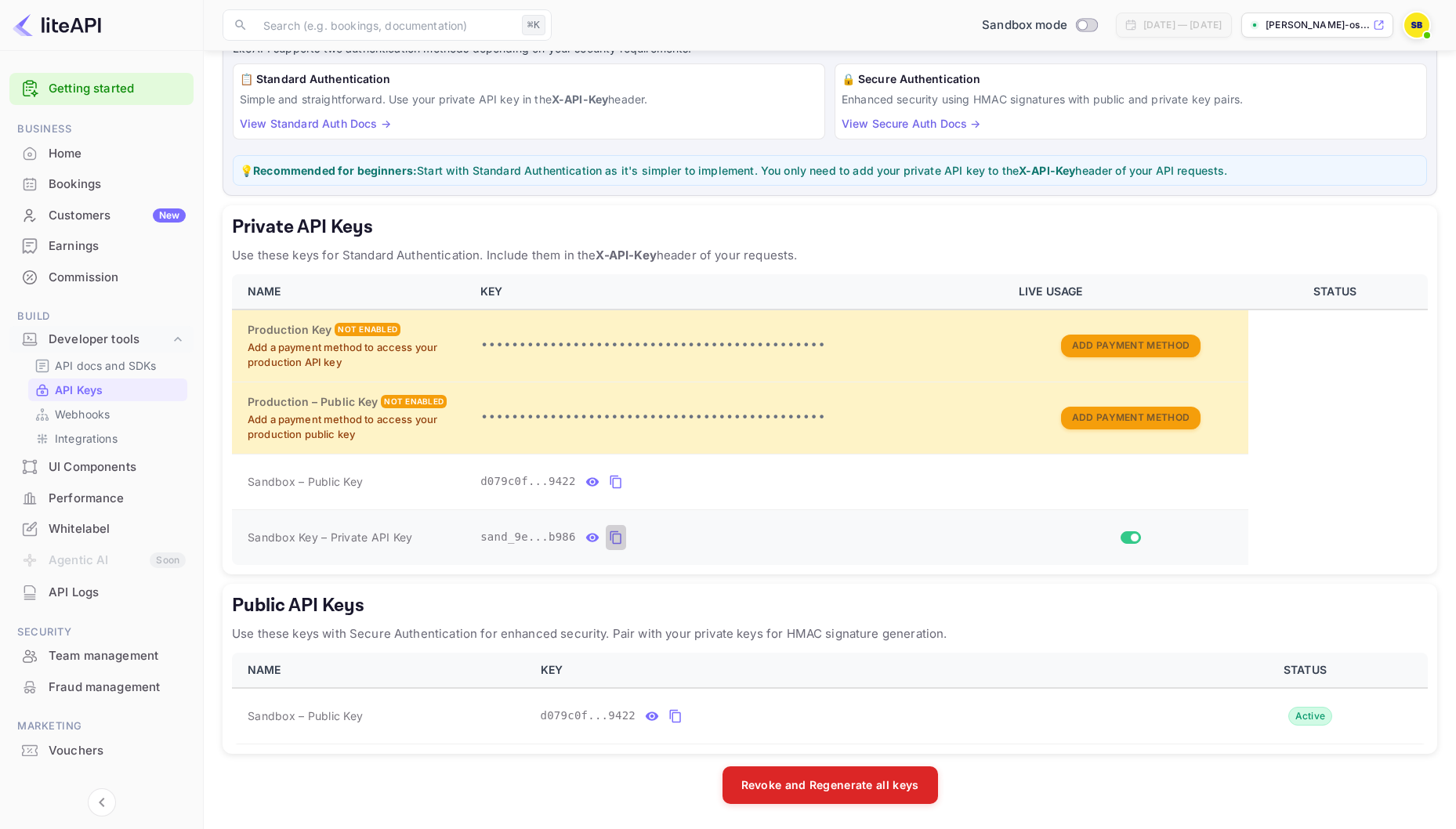
click at [613, 538] on icon "private api keys table" at bounding box center [615, 538] width 11 height 14
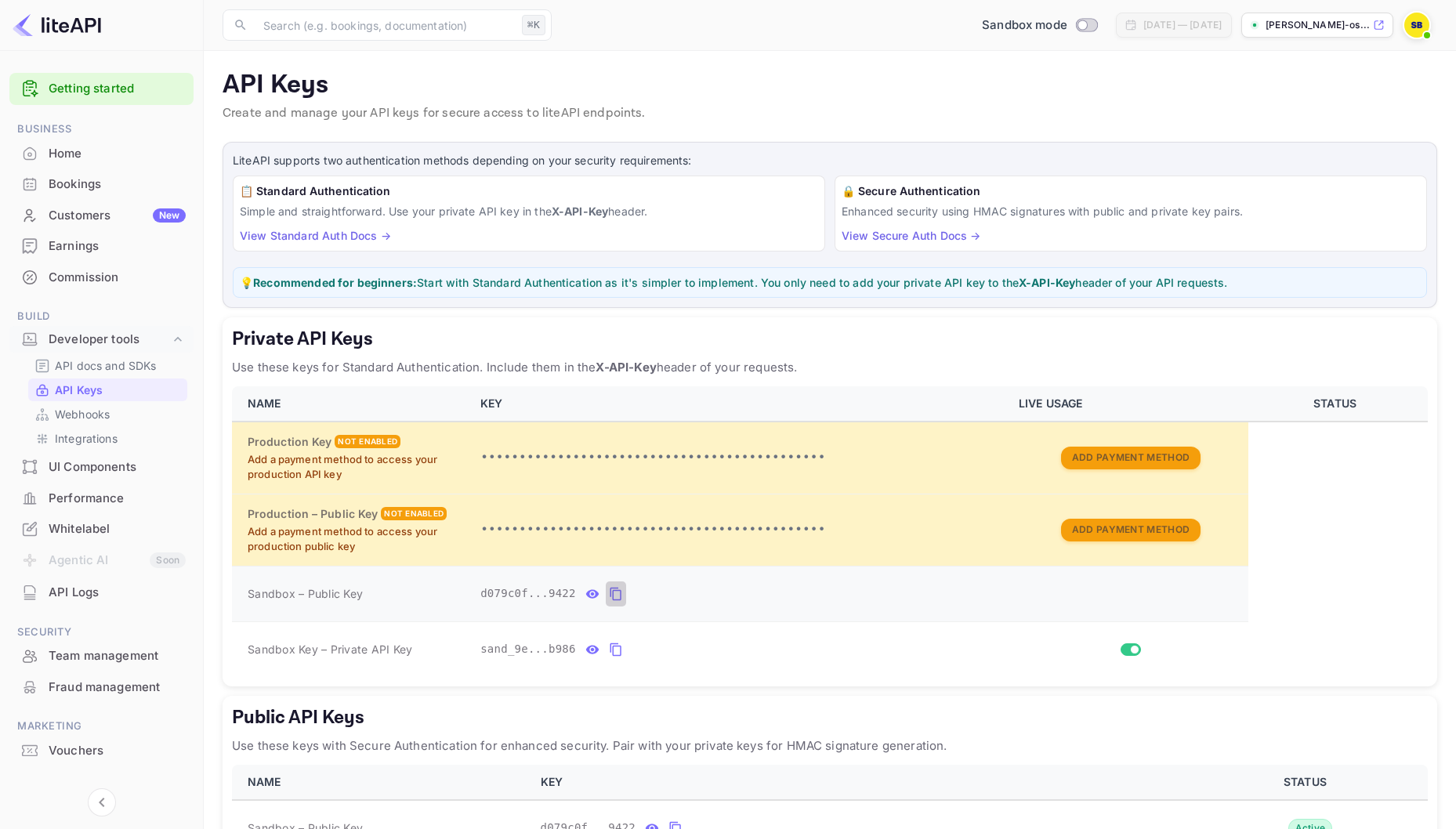
click at [618, 598] on icon "private api keys table" at bounding box center [616, 594] width 14 height 19
click at [621, 646] on icon "private api keys table" at bounding box center [615, 649] width 11 height 14
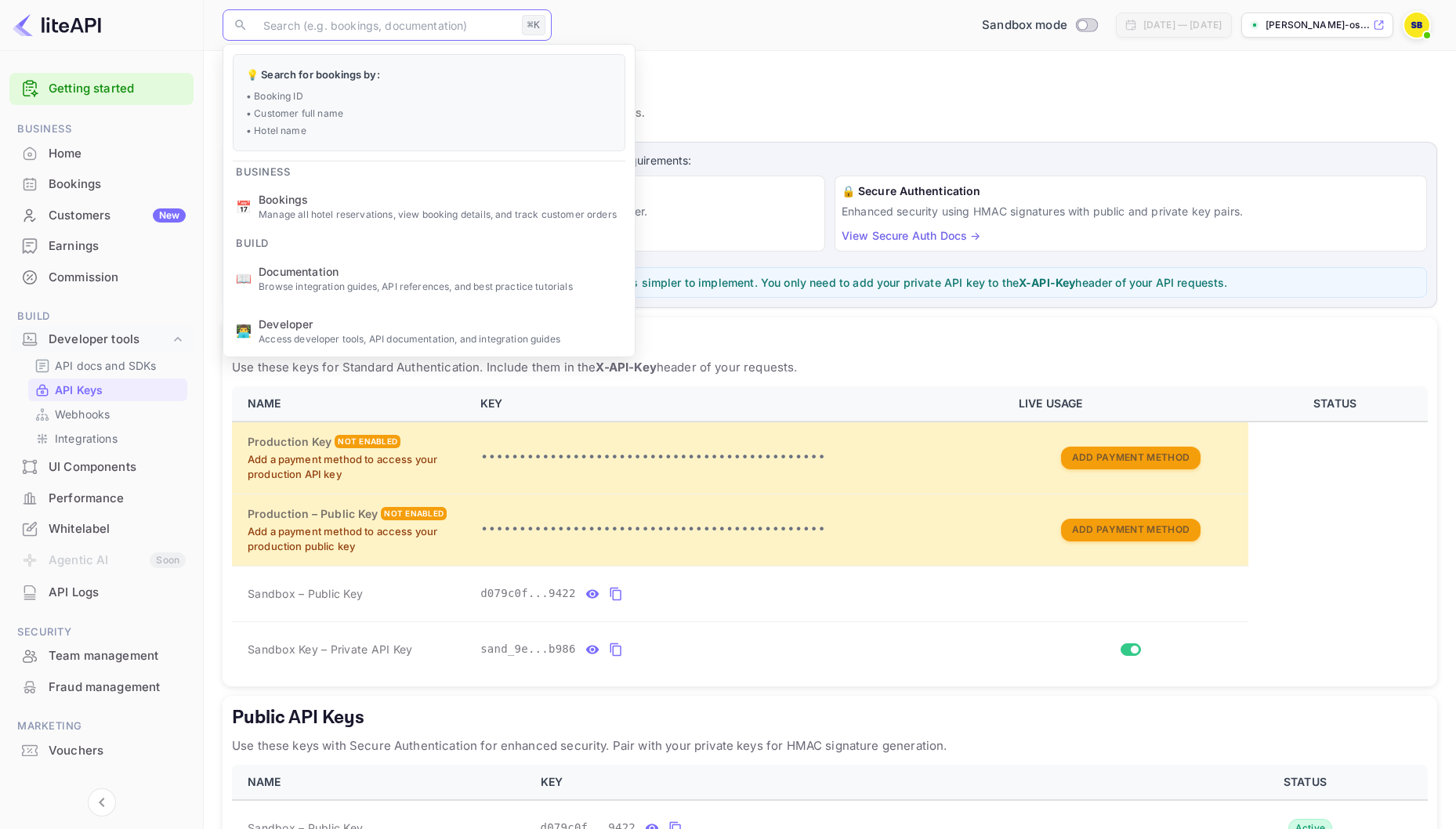
click at [381, 24] on input "text" at bounding box center [384, 24] width 262 height 32
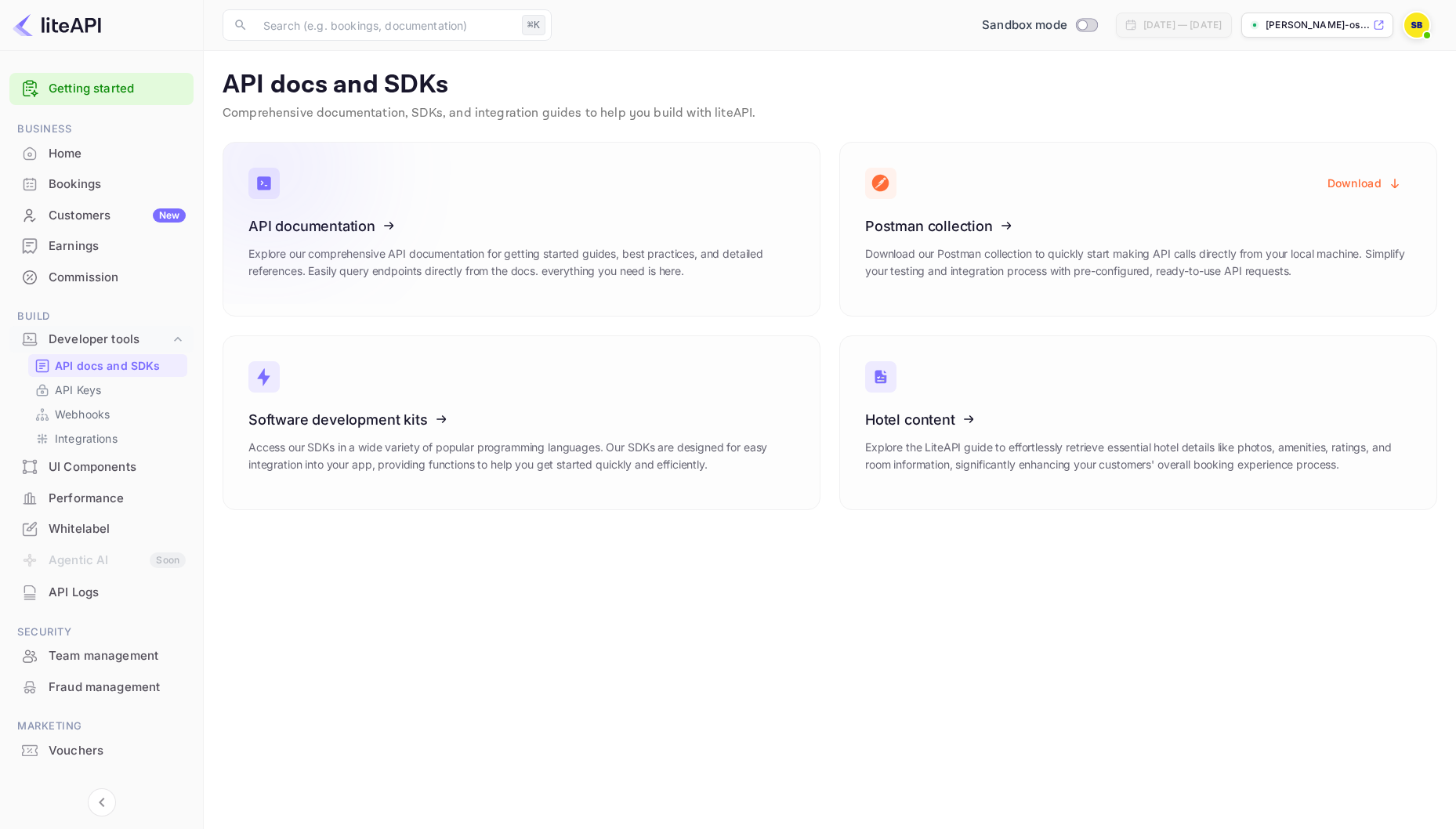
click at [536, 226] on h3 "API documentation" at bounding box center [521, 226] width 546 height 16
click at [62, 391] on p "API Keys" at bounding box center [78, 390] width 46 height 16
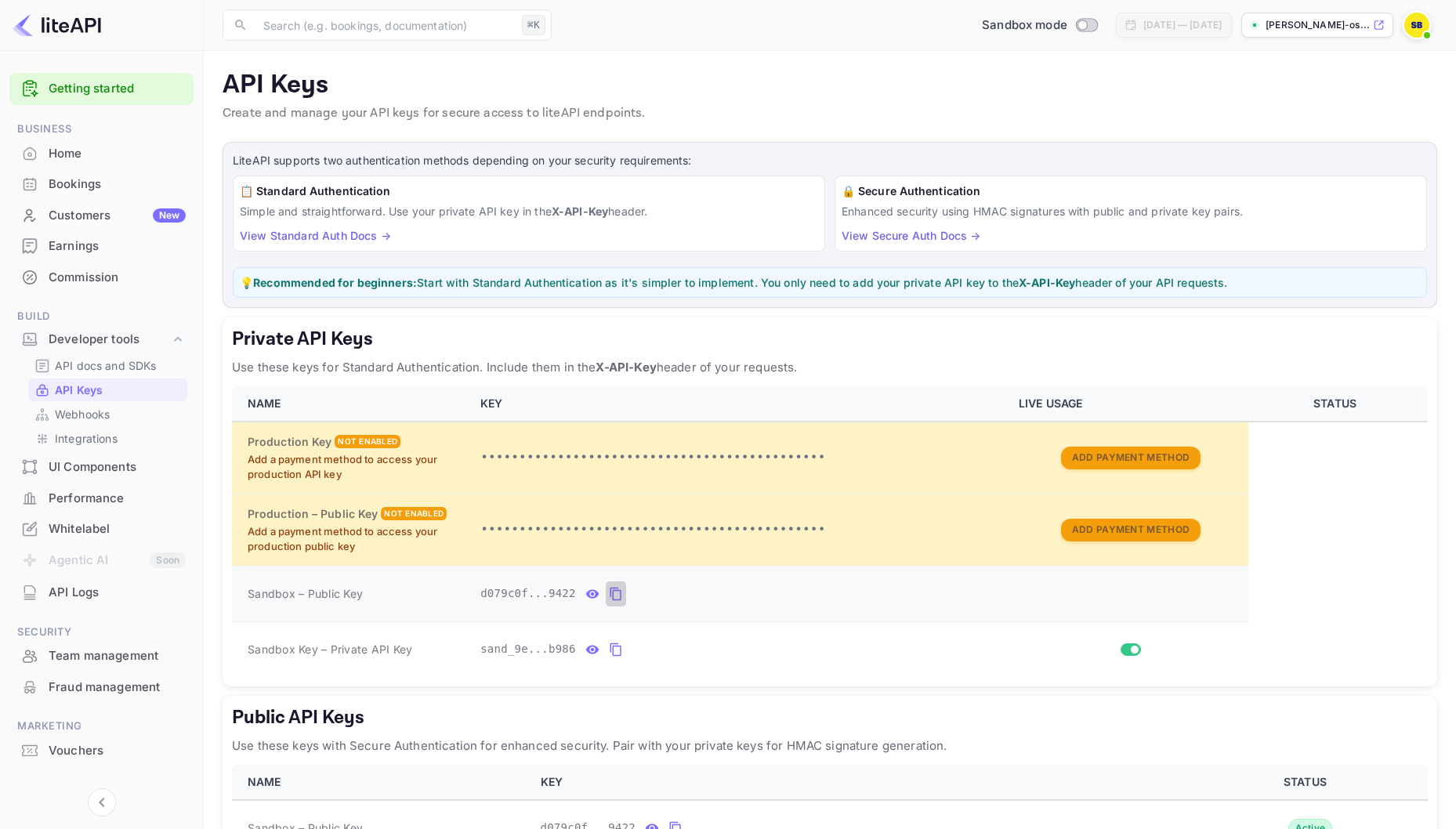
click at [620, 596] on icon "private api keys table" at bounding box center [615, 594] width 11 height 14
click at [613, 649] on icon "private api keys table" at bounding box center [615, 649] width 11 height 14
